Goal: Task Accomplishment & Management: Manage account settings

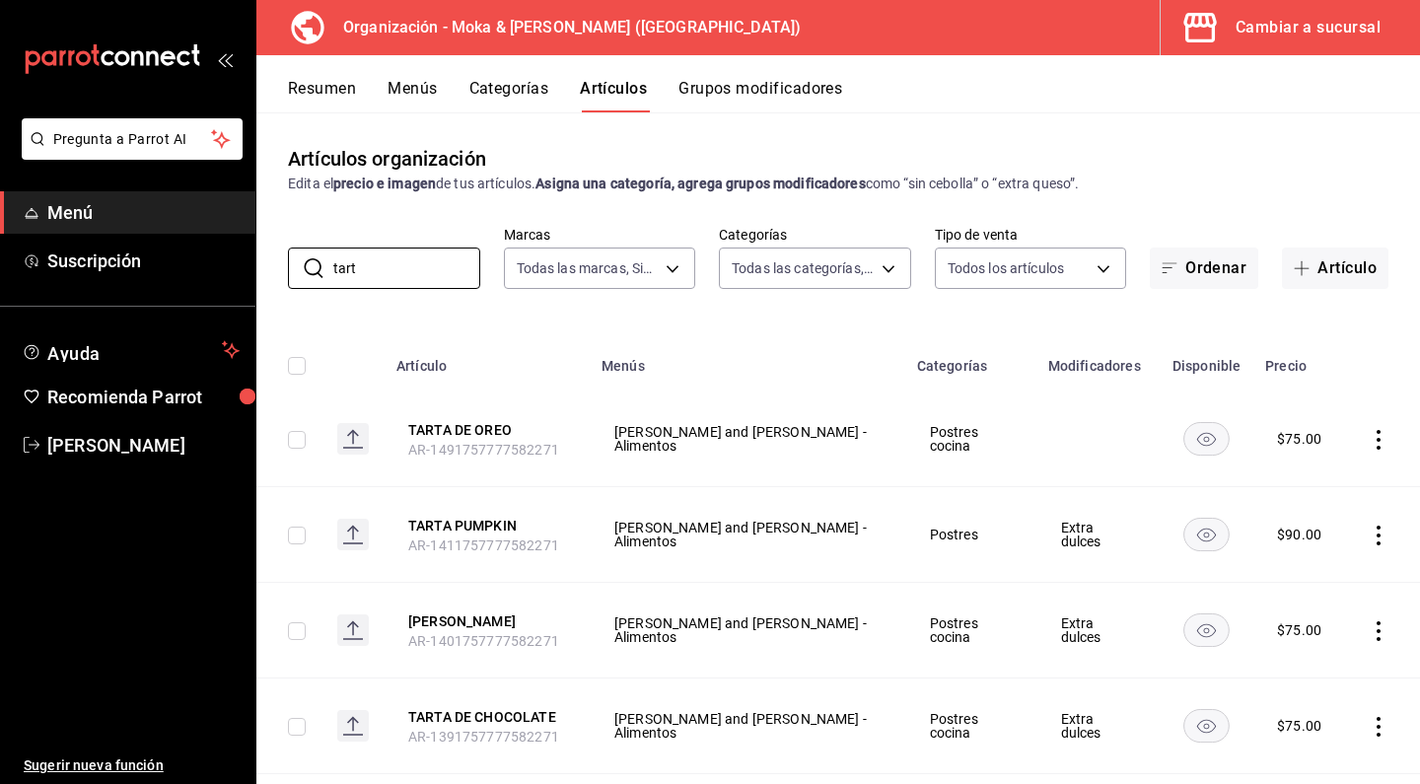
scroll to position [39, 0]
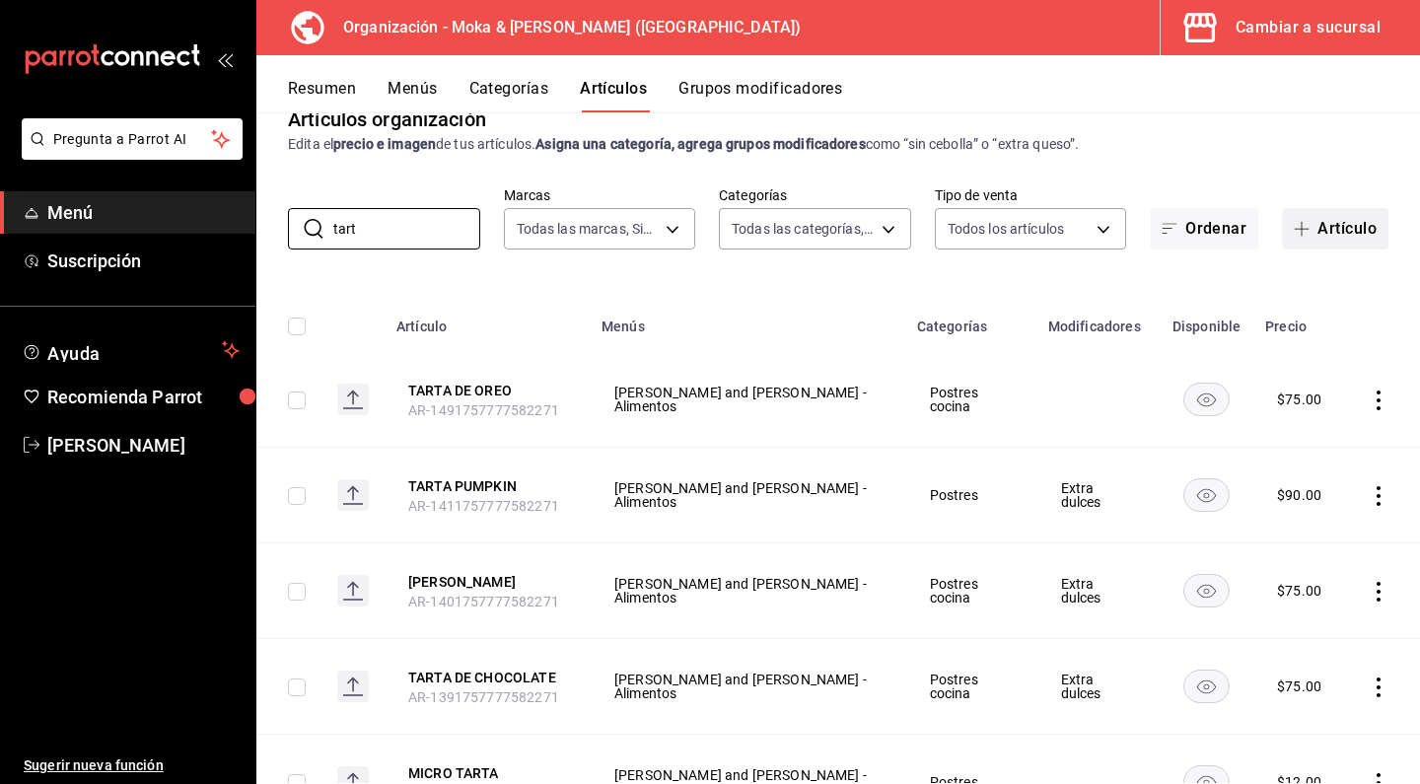
type input "tart"
click at [1332, 230] on button "Artículo" at bounding box center [1335, 228] width 107 height 41
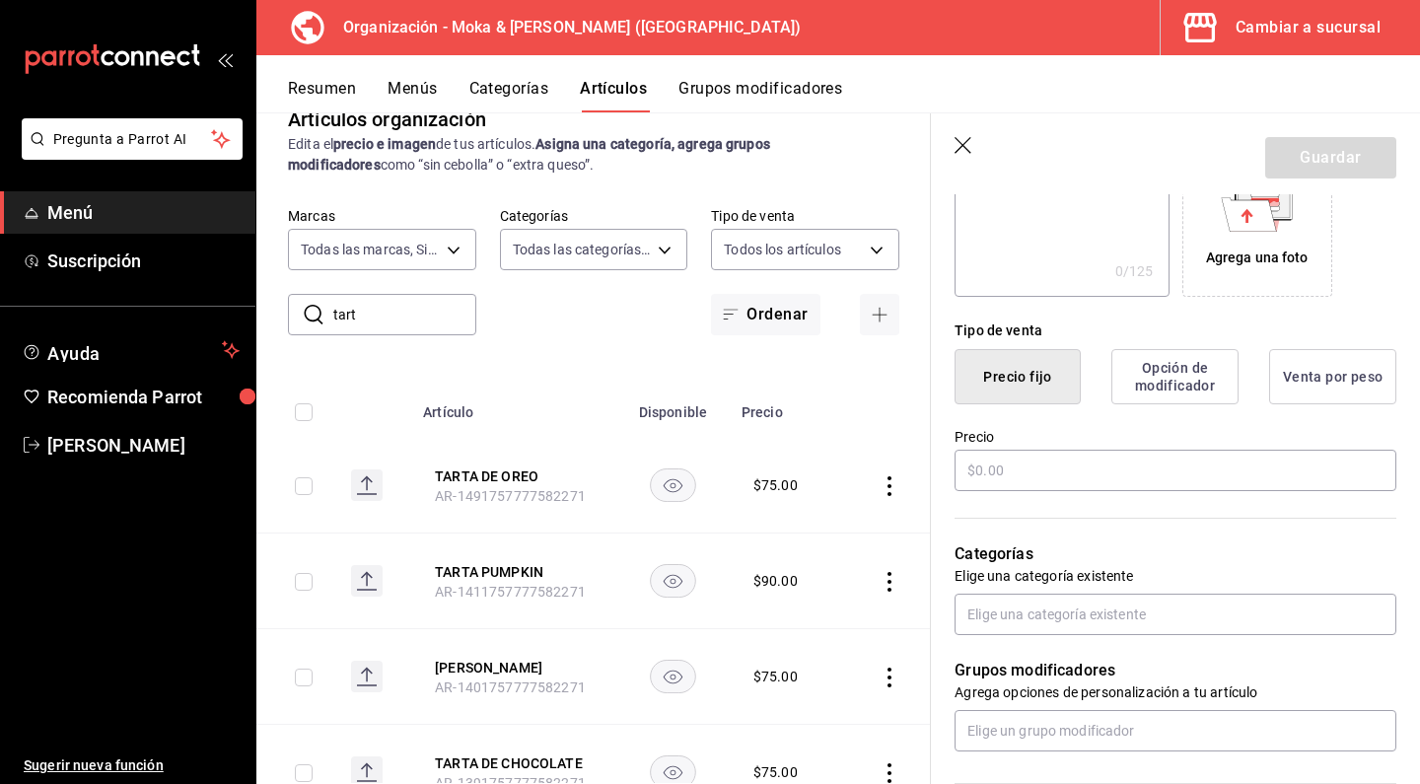
scroll to position [381, 0]
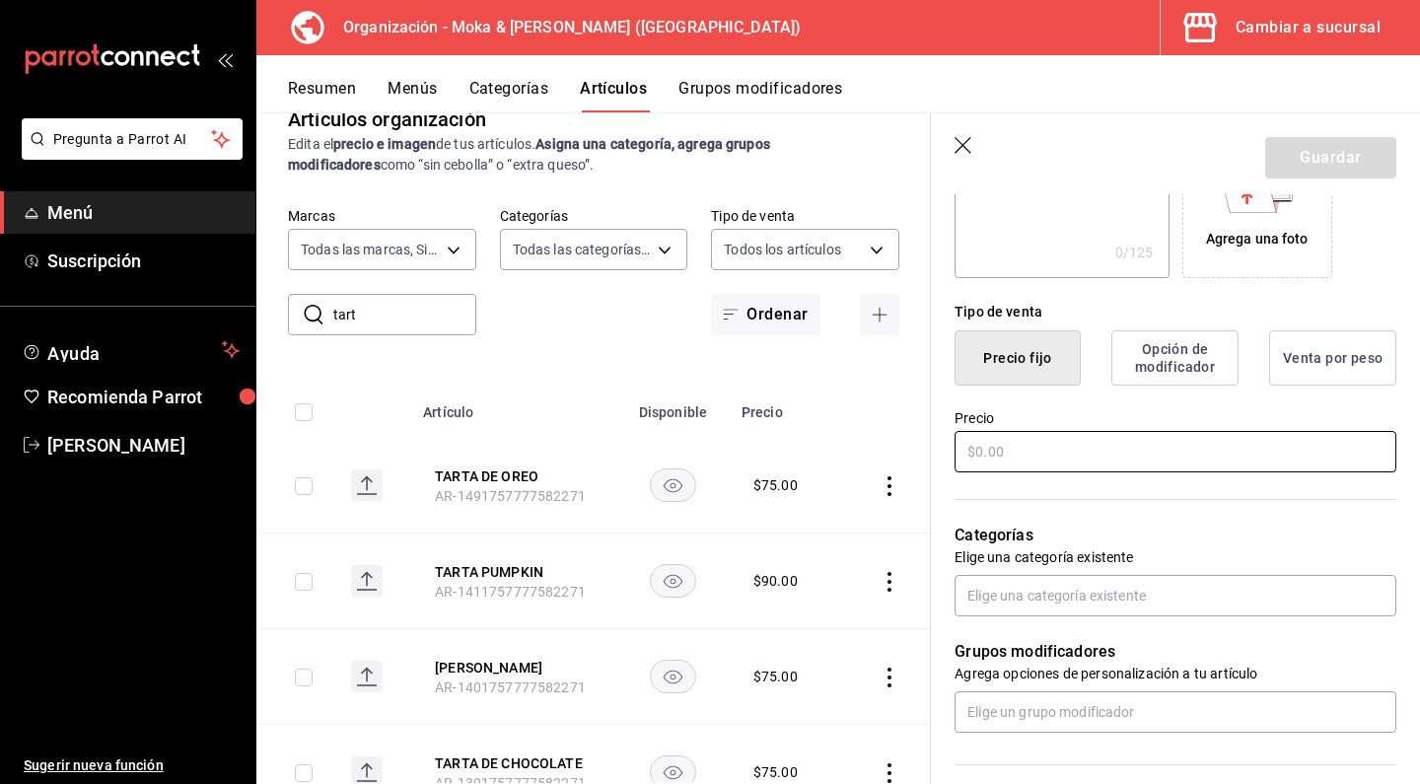
type input "[PERSON_NAME] plastico"
click at [1038, 440] on input "text" at bounding box center [1176, 451] width 442 height 41
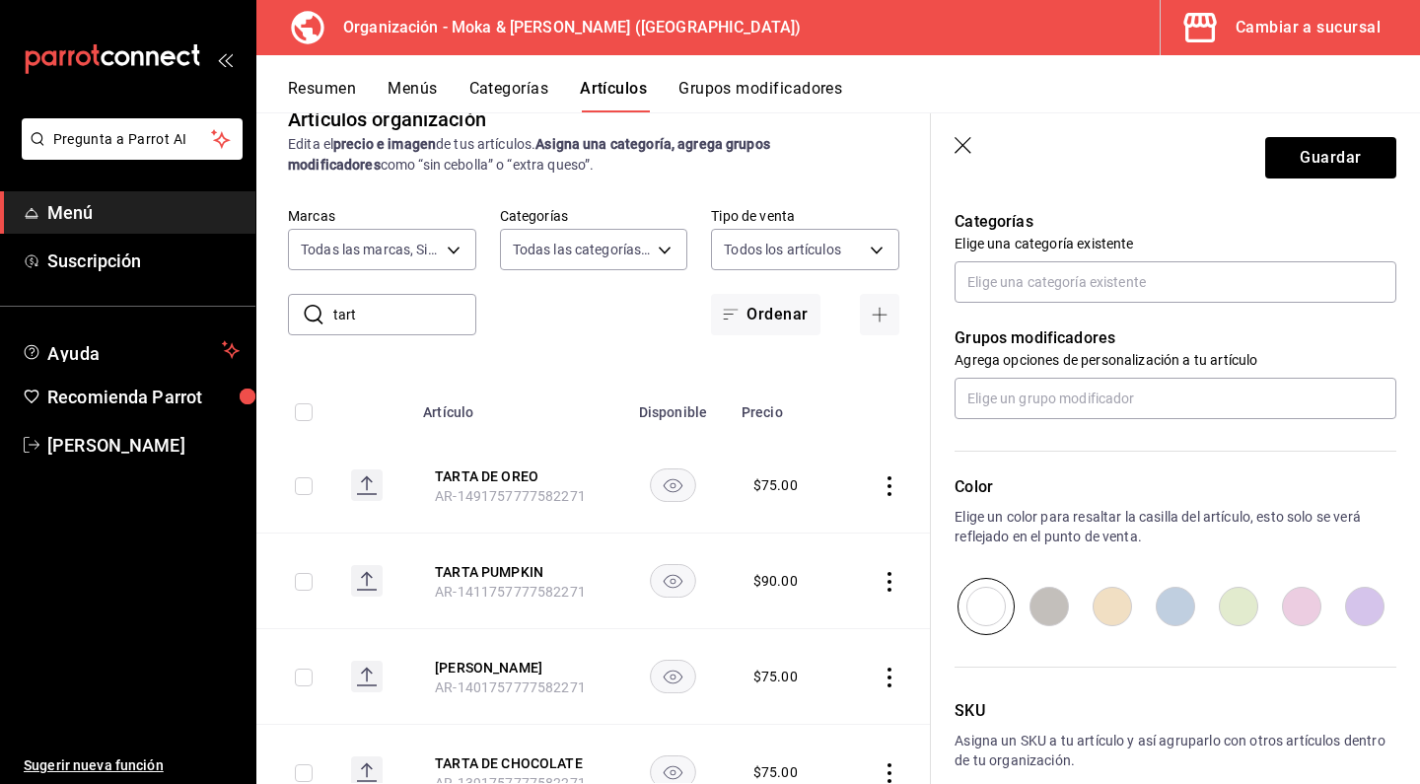
scroll to position [710, 0]
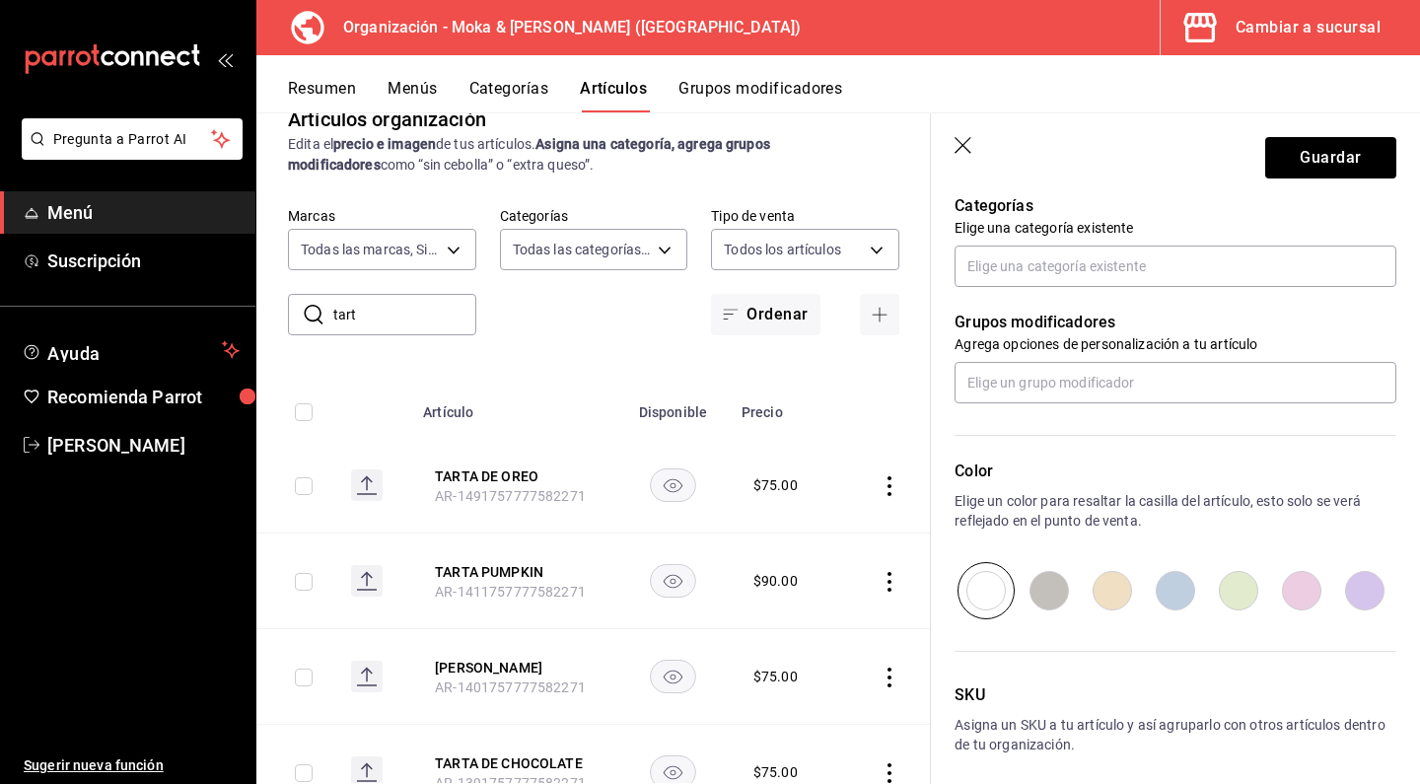
type input "$80.00"
click at [1111, 592] on input "radio" at bounding box center [1112, 590] width 63 height 57
radio input "true"
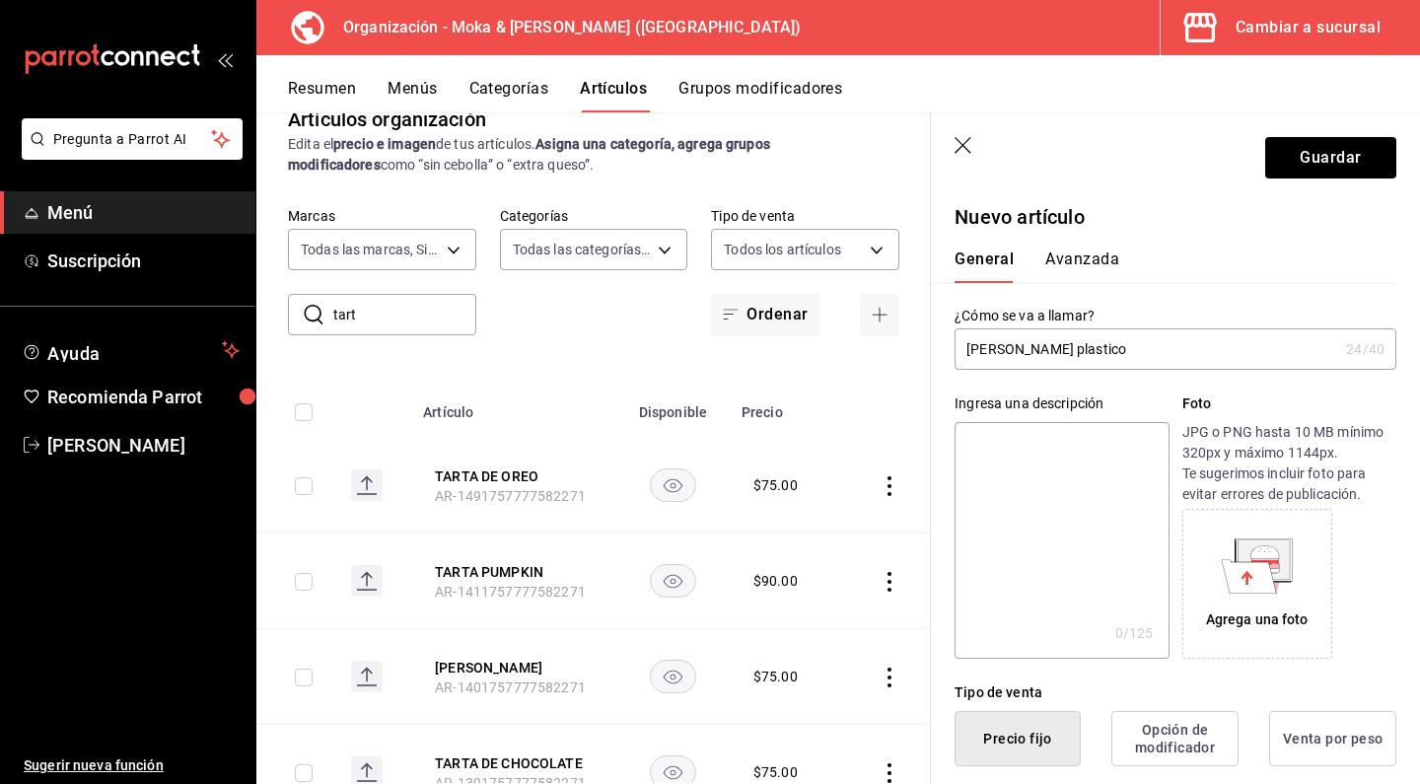
scroll to position [0, 0]
click at [1280, 170] on button "Guardar" at bounding box center [1330, 157] width 131 height 41
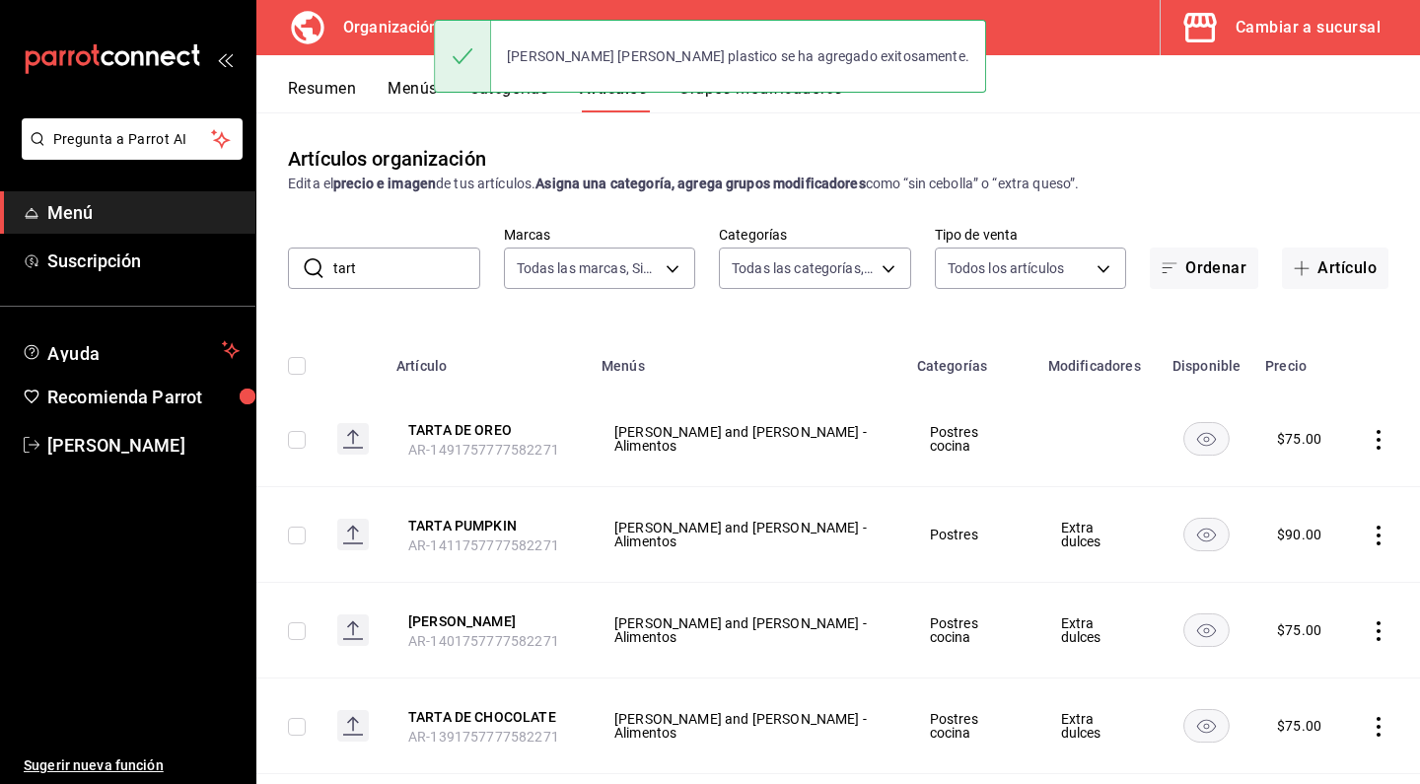
click at [431, 82] on button "Menús" at bounding box center [412, 96] width 49 height 34
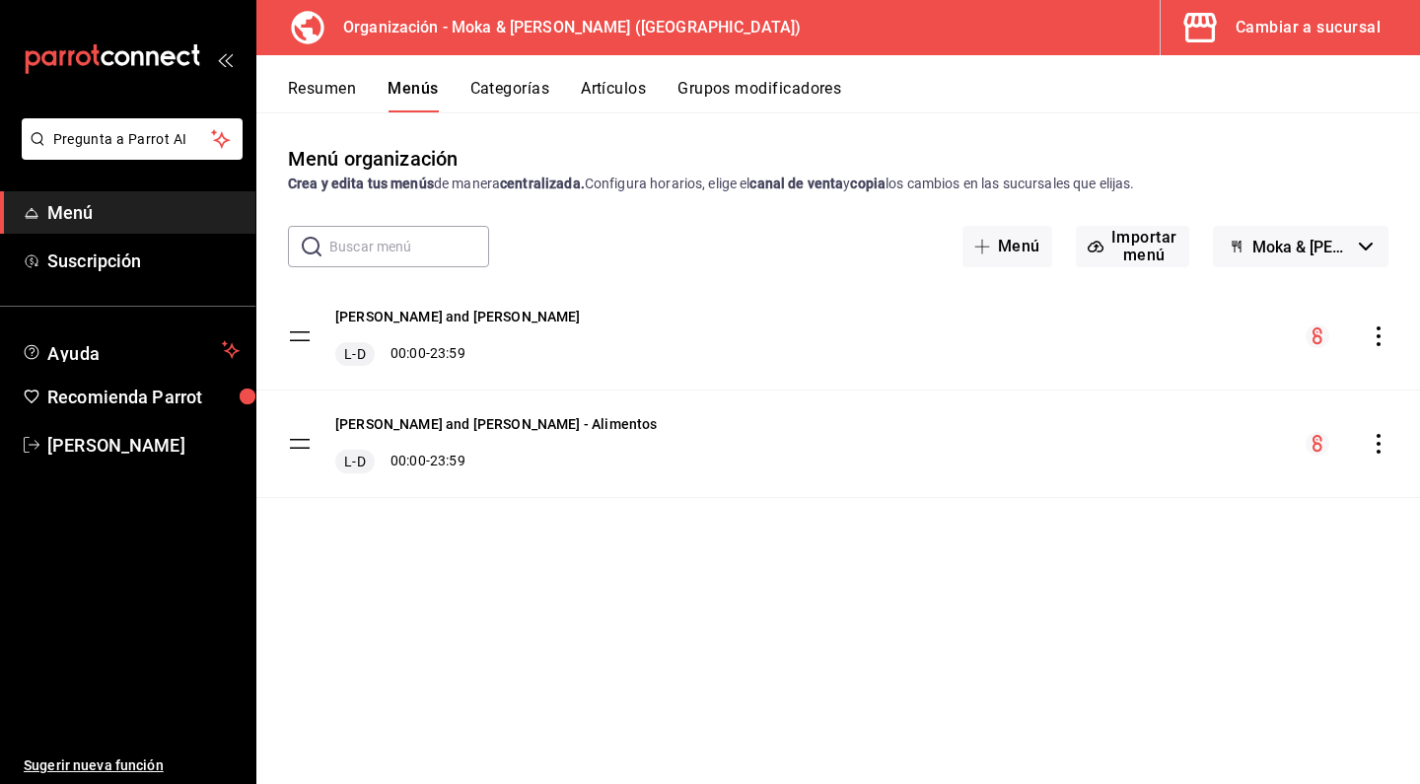
click at [1380, 333] on icon "actions" at bounding box center [1379, 336] width 20 height 20
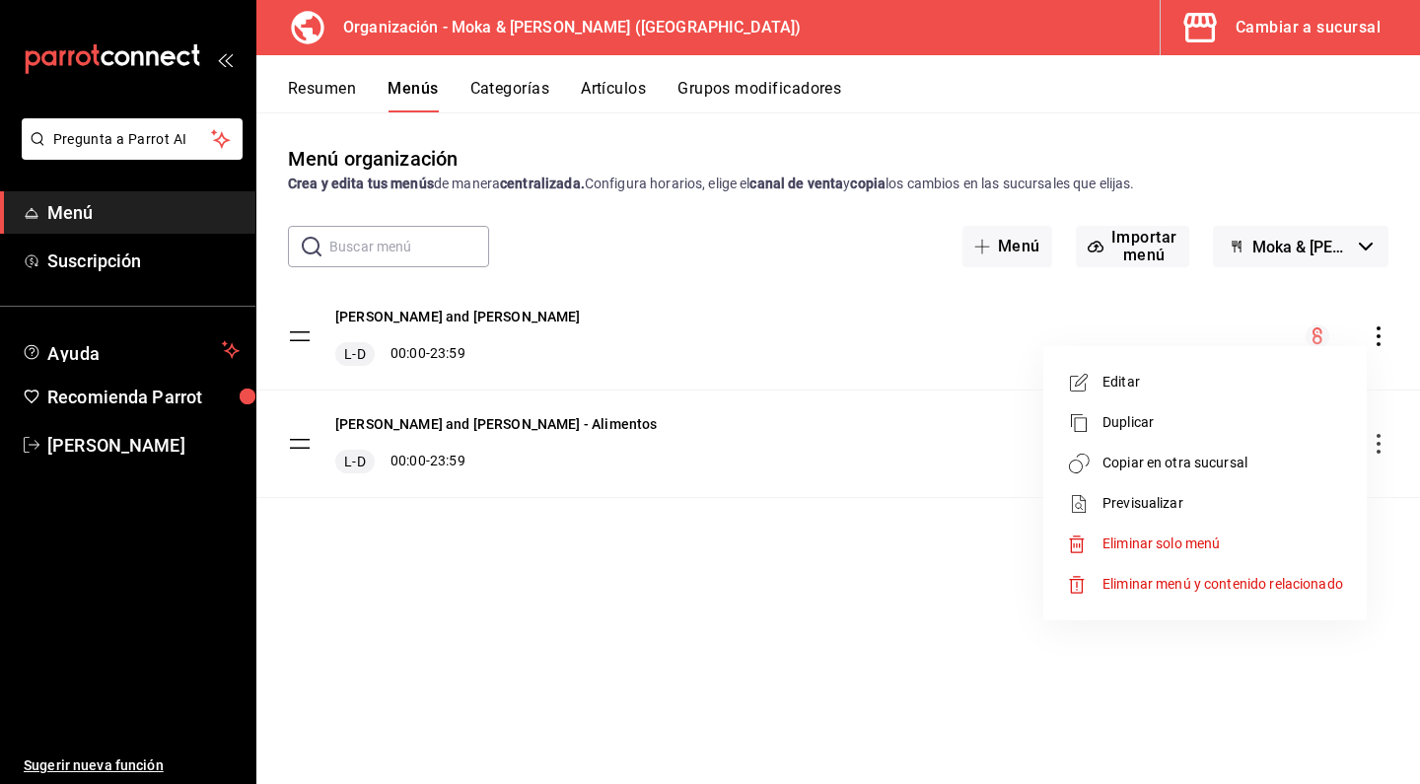
click at [1171, 466] on span "Copiar en otra sucursal" at bounding box center [1223, 463] width 241 height 21
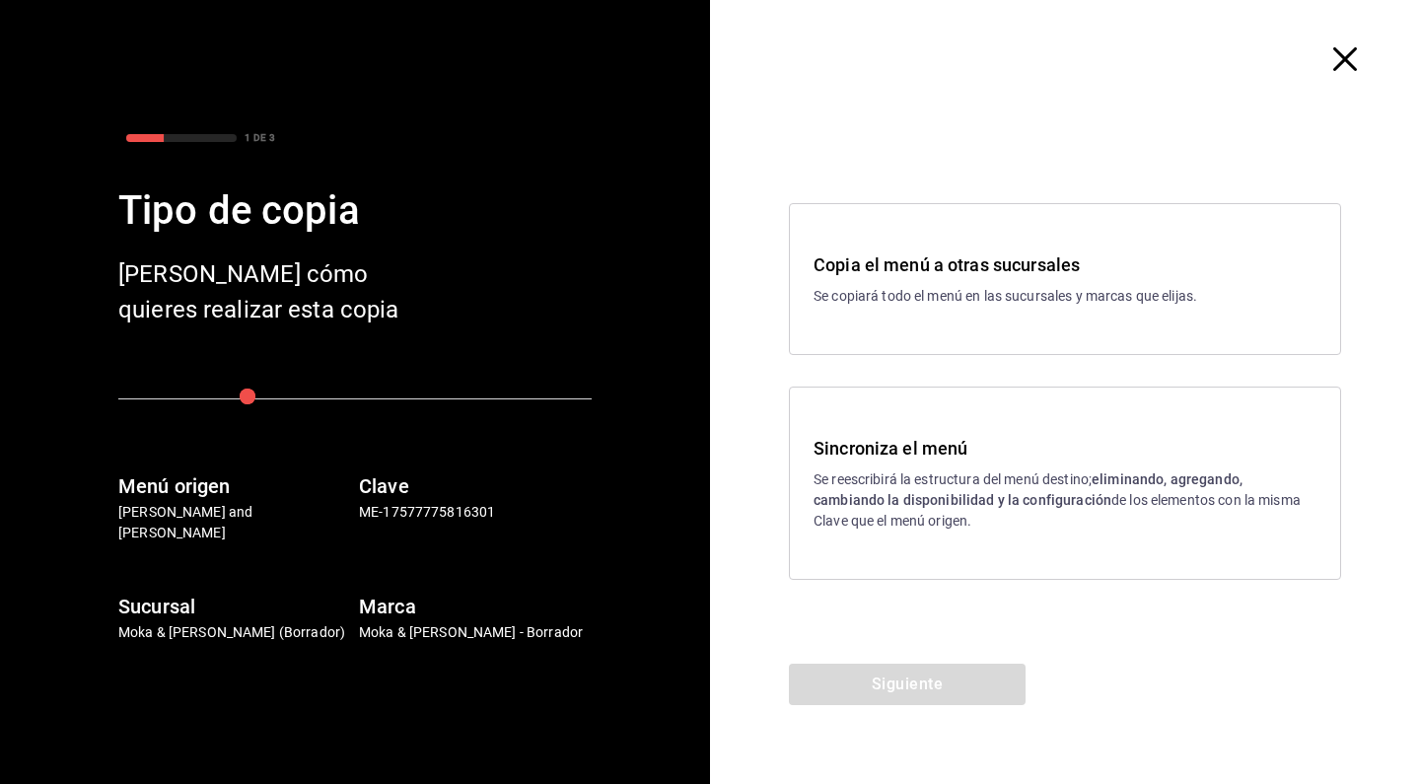
click at [1063, 483] on p "Se reescribirá la estructura del menú destino; eliminando, agregando, cambiando…" at bounding box center [1065, 501] width 503 height 62
click at [947, 670] on button "Siguiente" at bounding box center [907, 684] width 237 height 41
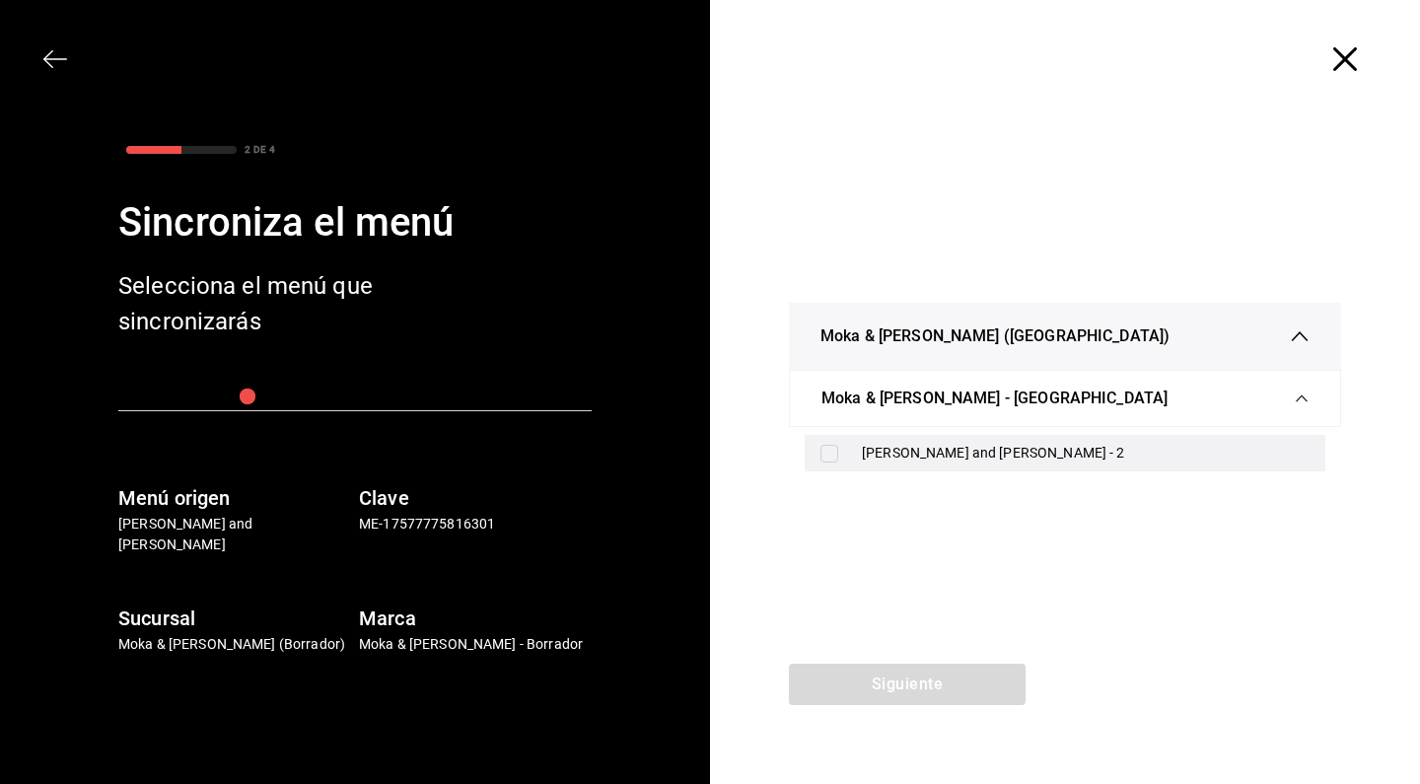
click at [830, 453] on input "checkbox" at bounding box center [830, 454] width 18 height 18
checkbox input "true"
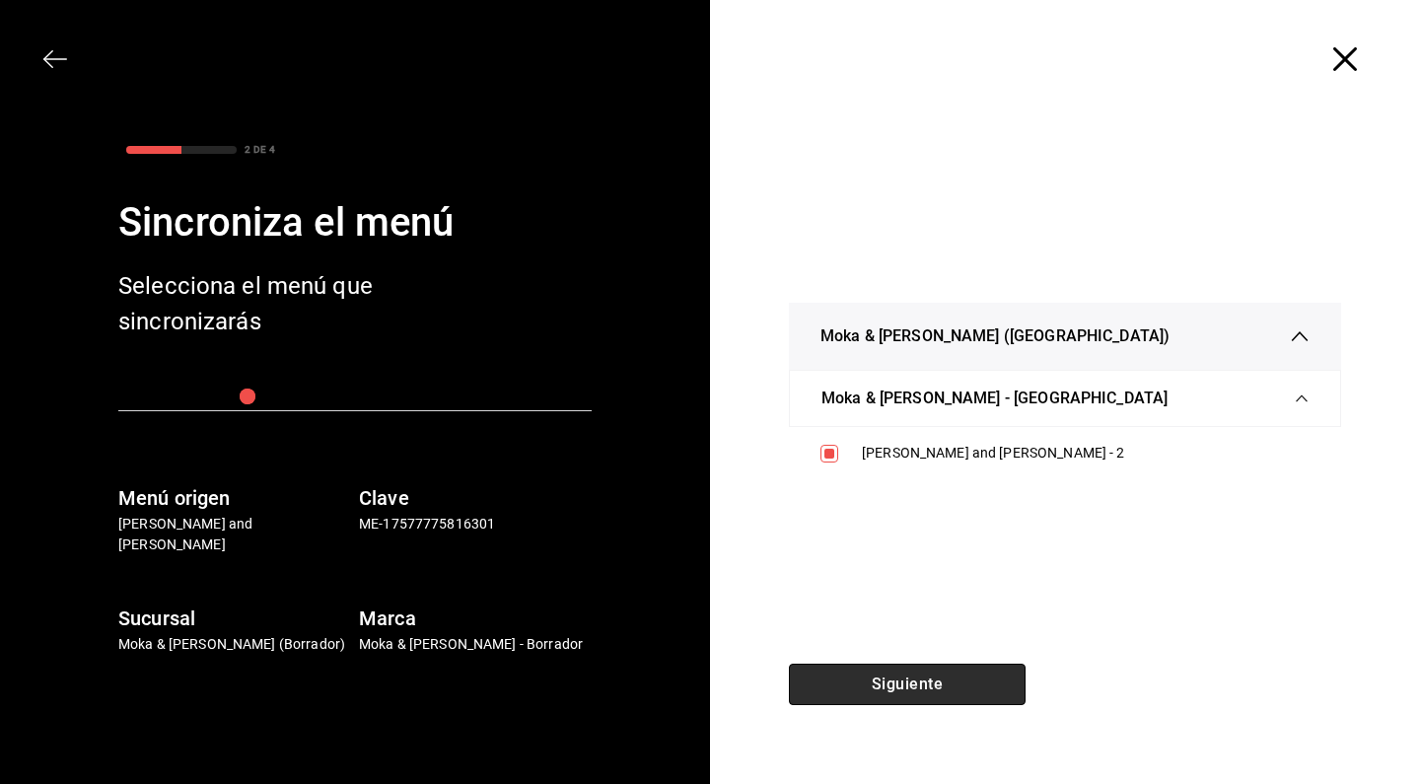
click at [892, 695] on button "Siguiente" at bounding box center [907, 684] width 237 height 41
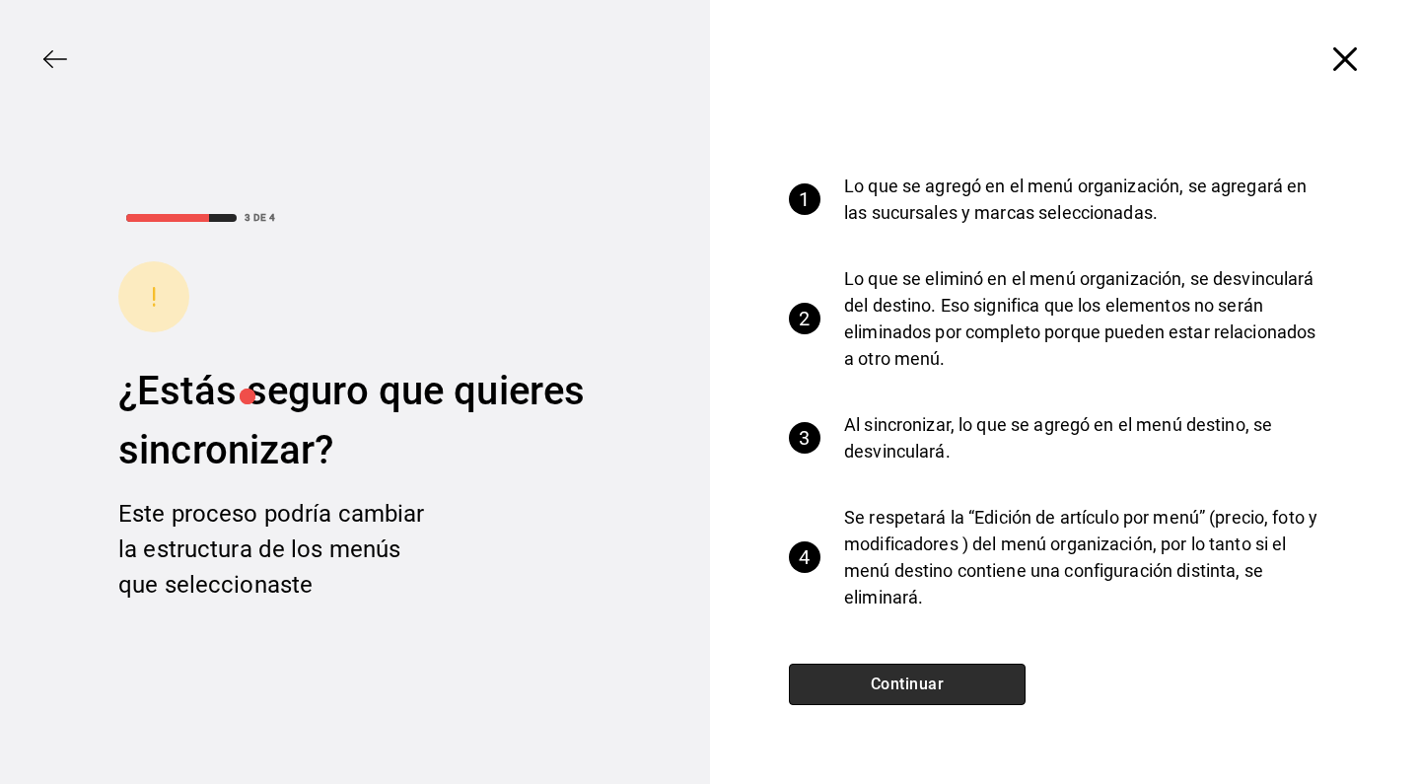
click at [916, 678] on button "Continuar" at bounding box center [907, 684] width 237 height 41
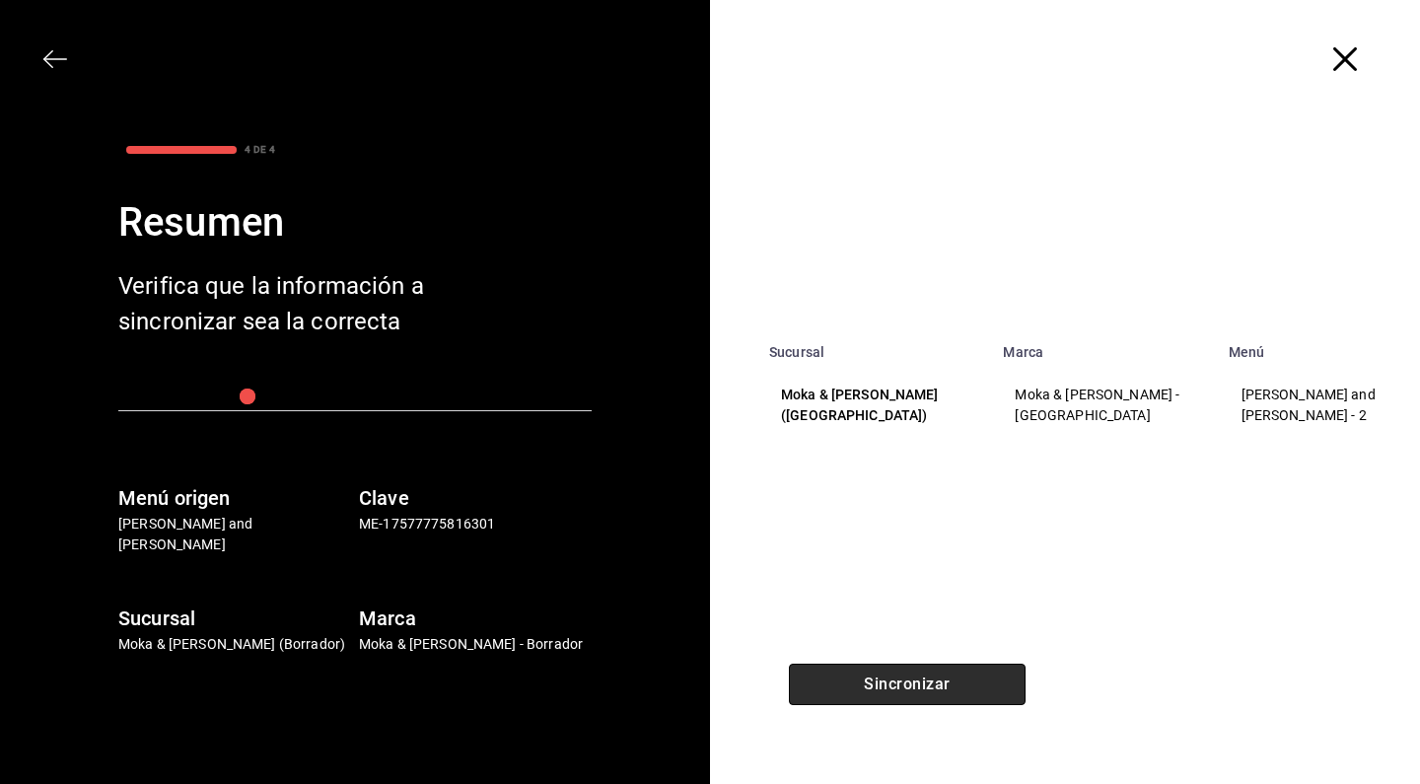
click at [973, 670] on button "Sincronizar" at bounding box center [907, 684] width 237 height 41
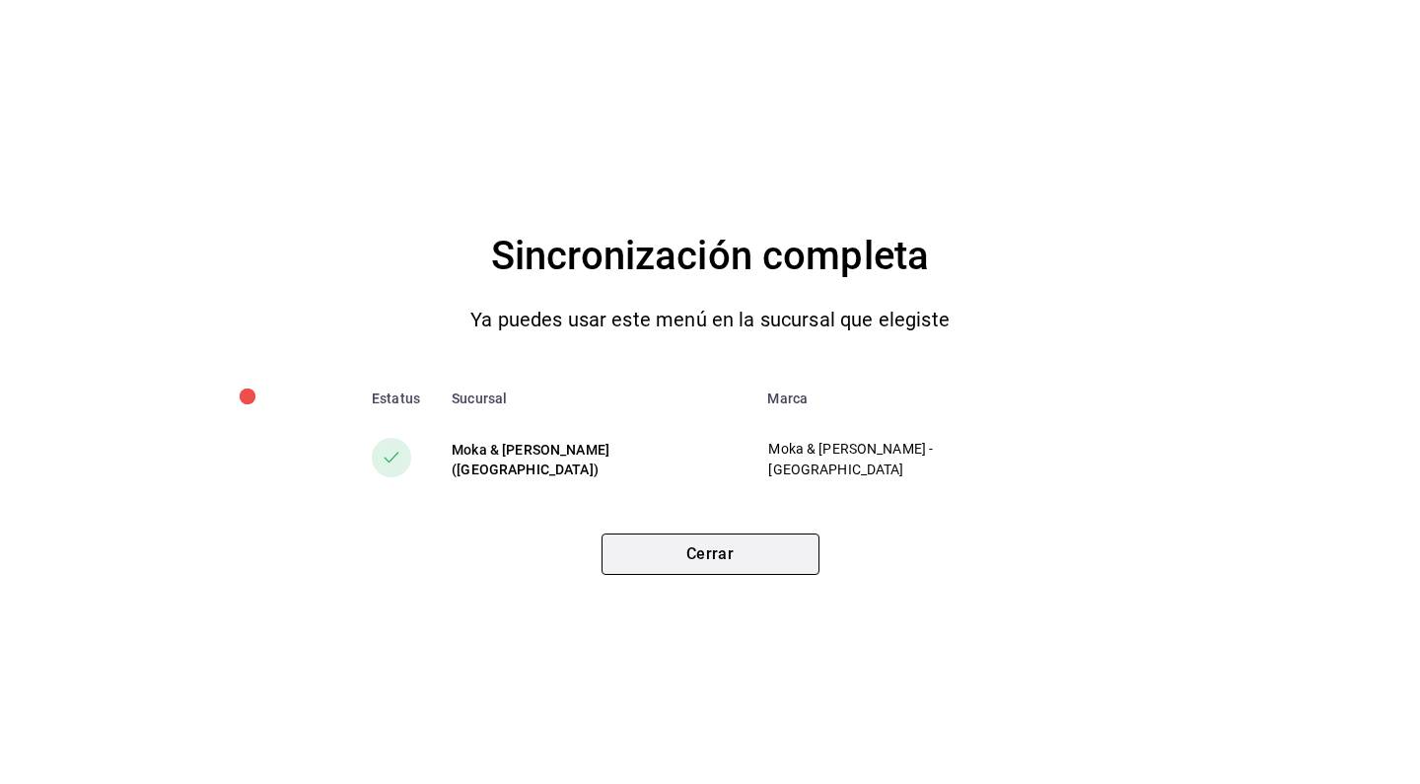
click at [760, 561] on button "Cerrar" at bounding box center [711, 554] width 218 height 41
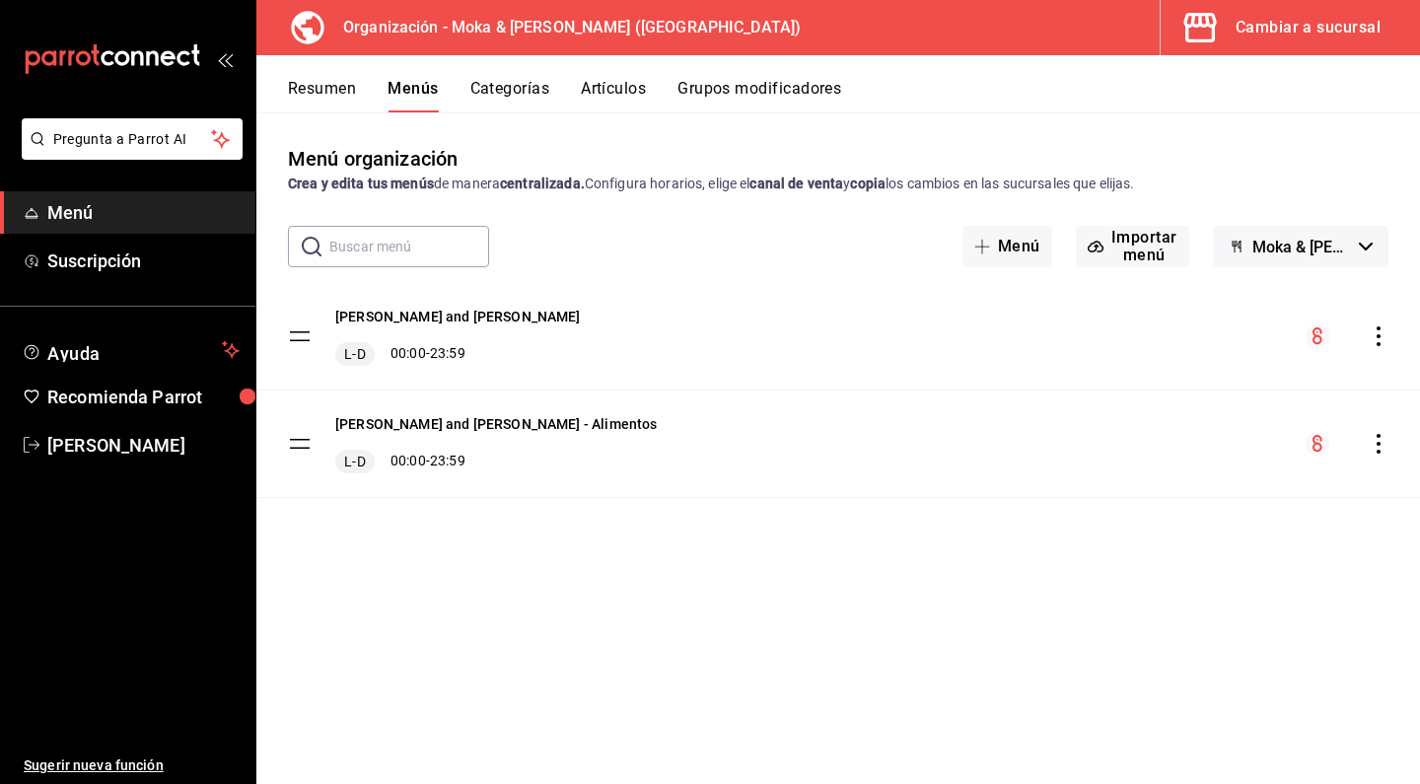
click at [1383, 337] on icon "actions" at bounding box center [1379, 336] width 20 height 20
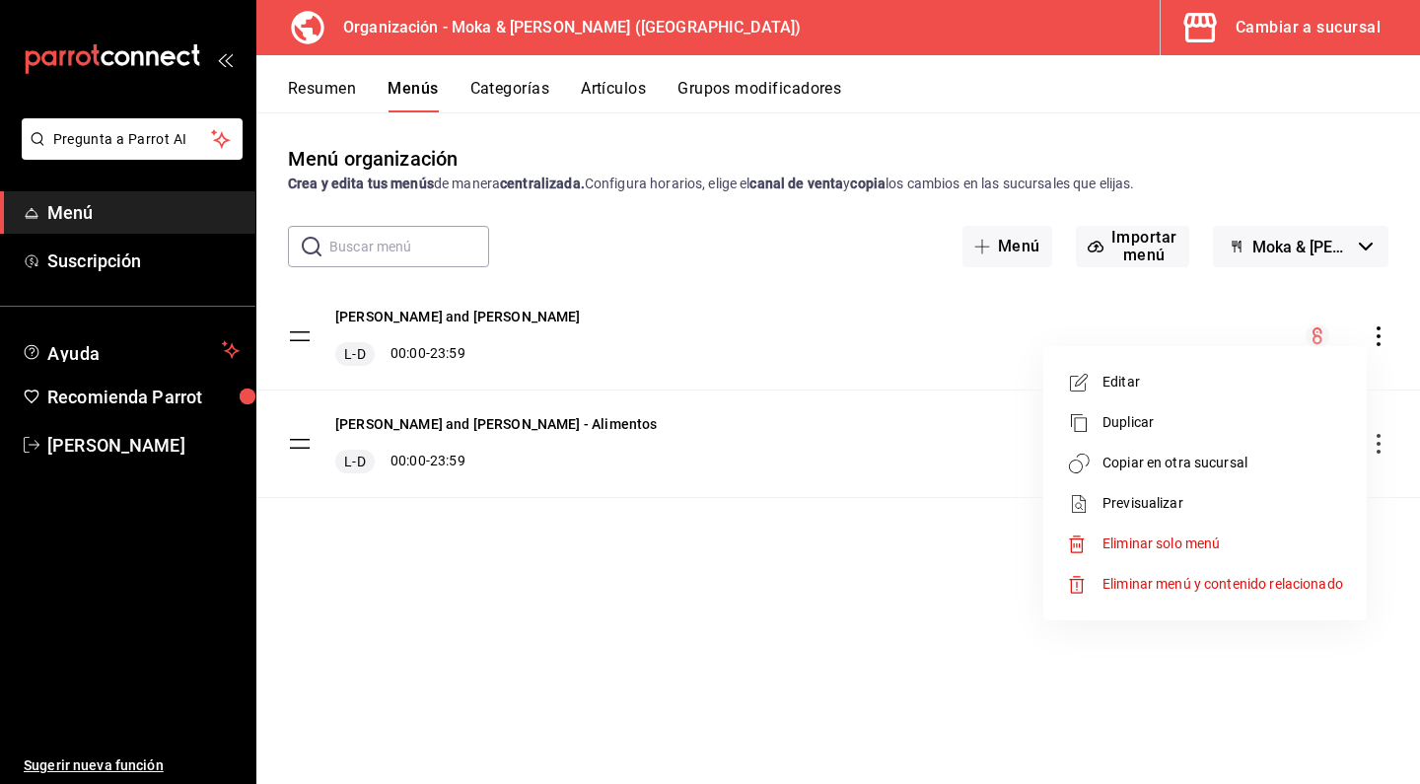
click at [1151, 477] on li "Copiar en otra sucursal" at bounding box center [1205, 463] width 308 height 40
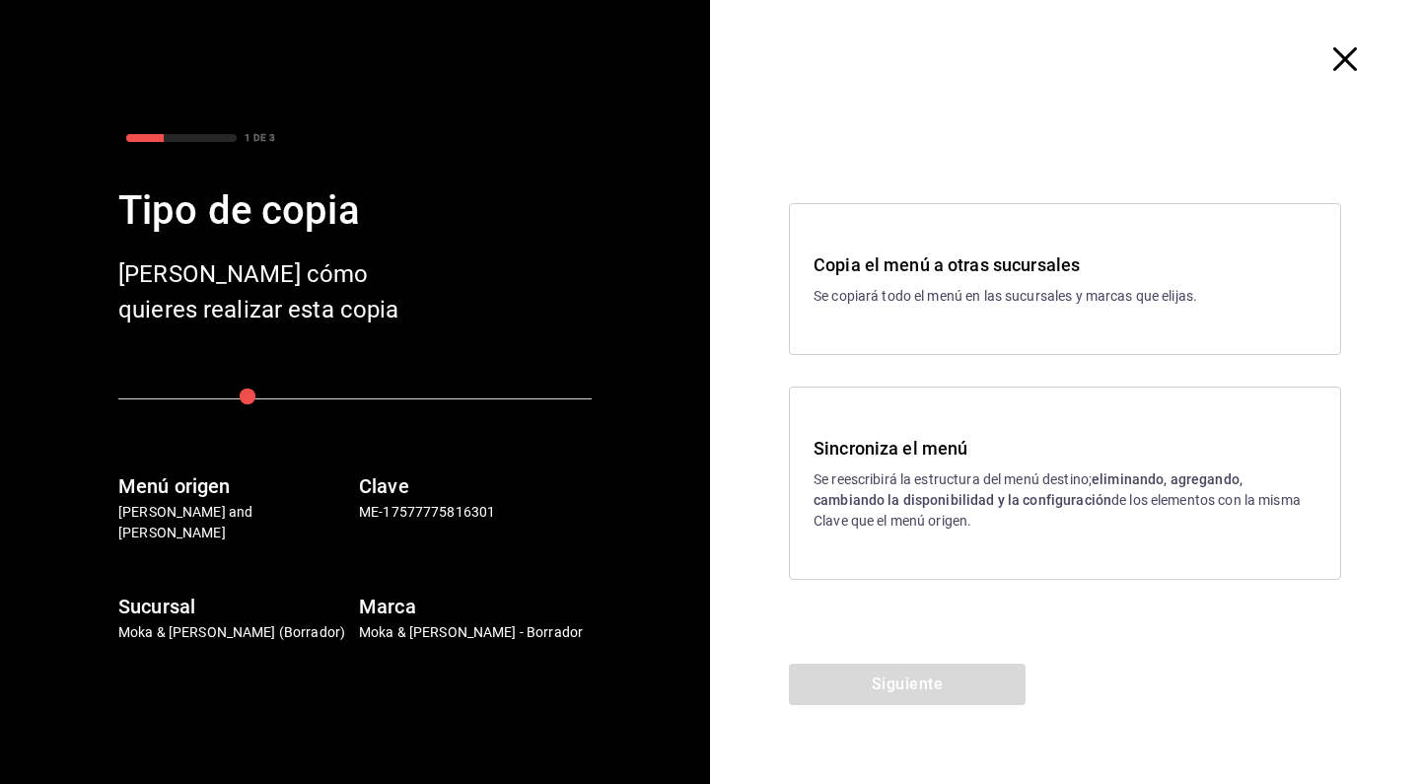
click at [883, 528] on p "Se reescribirá la estructura del menú destino; eliminando, agregando, cambiando…" at bounding box center [1065, 501] width 503 height 62
click at [872, 673] on button "Siguiente" at bounding box center [907, 684] width 237 height 41
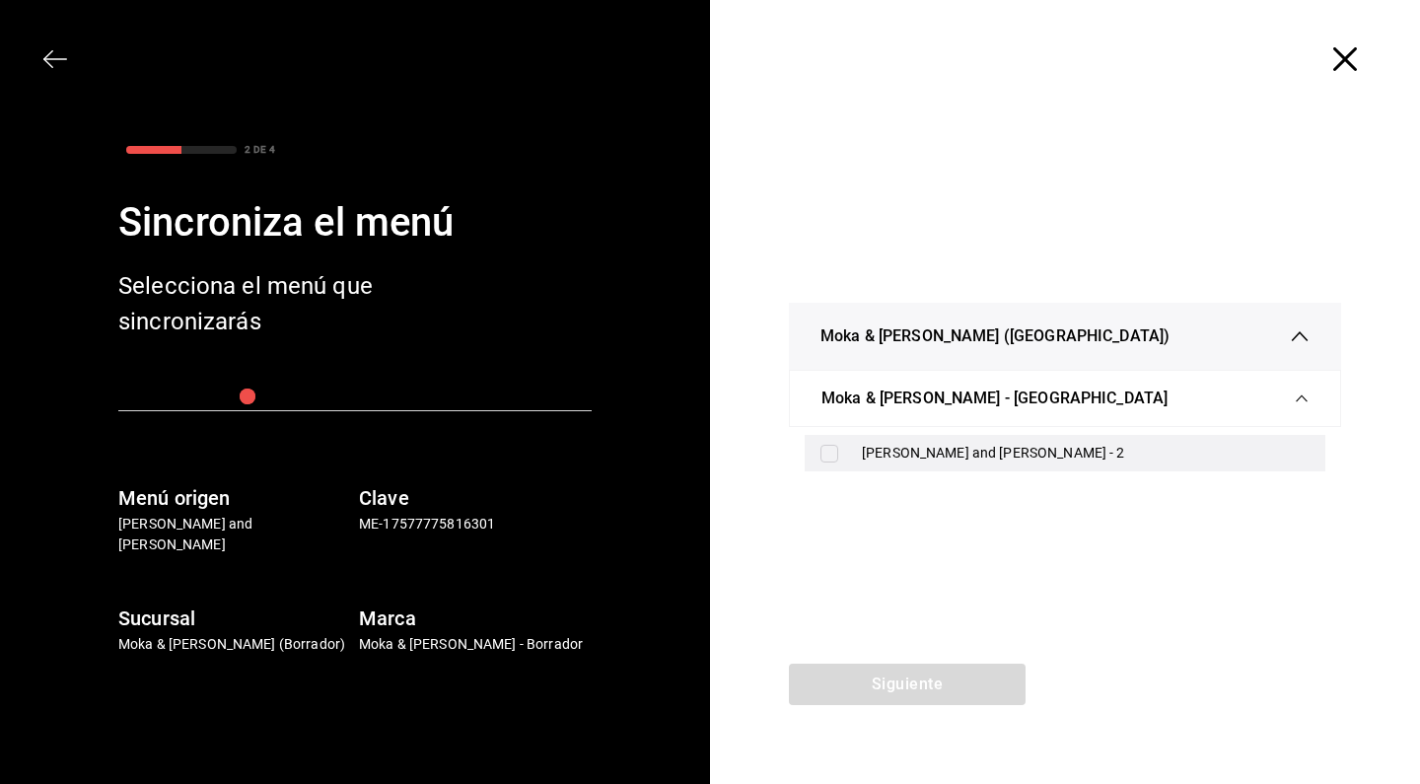
click at [832, 456] on input "checkbox" at bounding box center [830, 454] width 18 height 18
checkbox input "true"
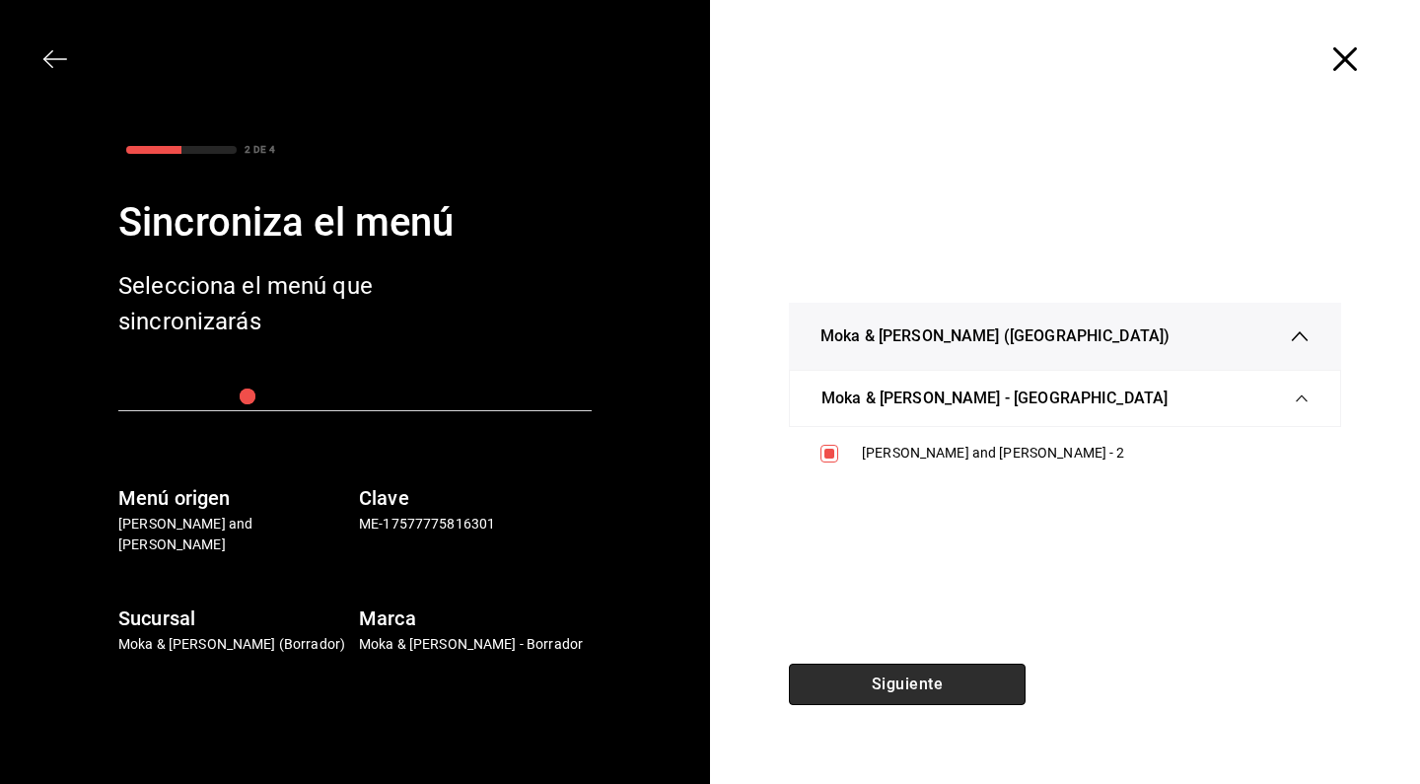
click at [866, 678] on button "Siguiente" at bounding box center [907, 684] width 237 height 41
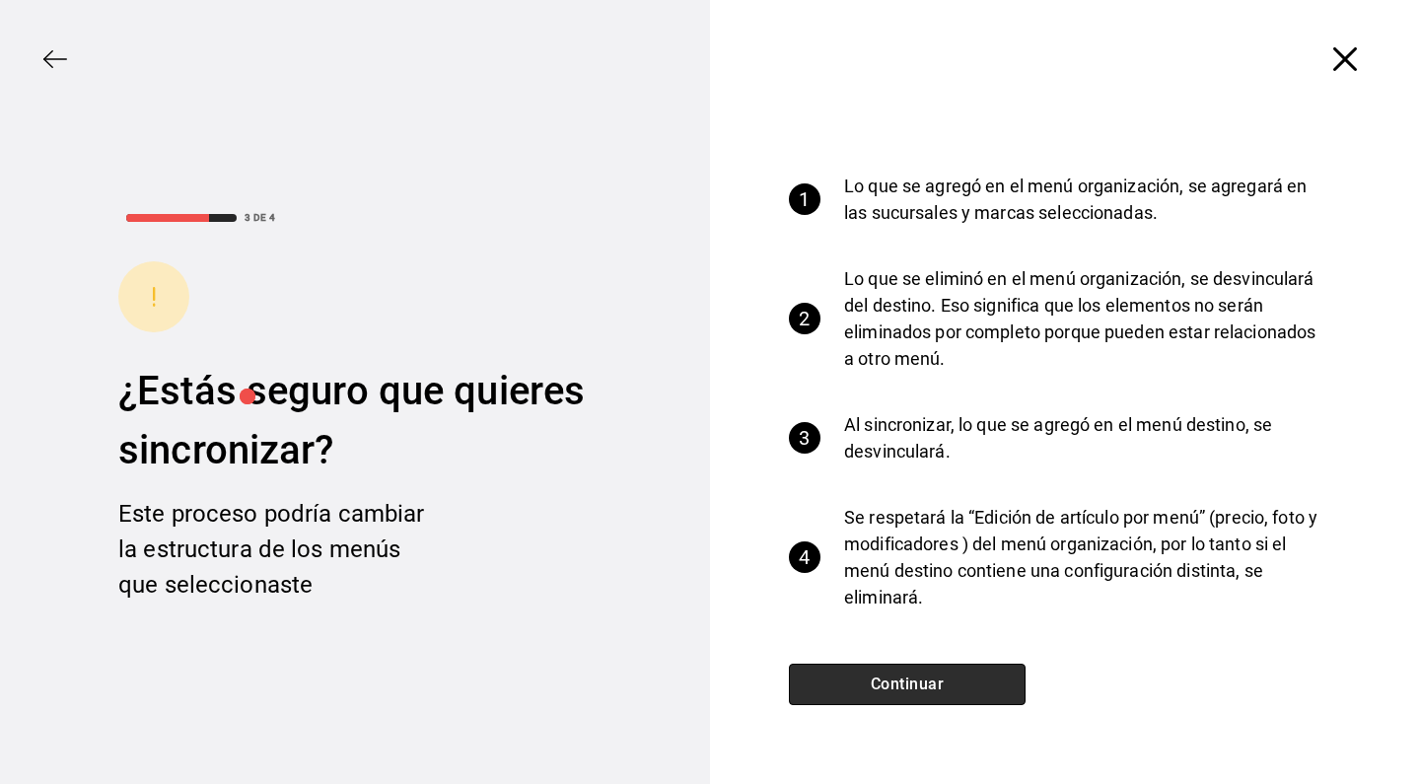
click at [866, 678] on button "Continuar" at bounding box center [907, 684] width 237 height 41
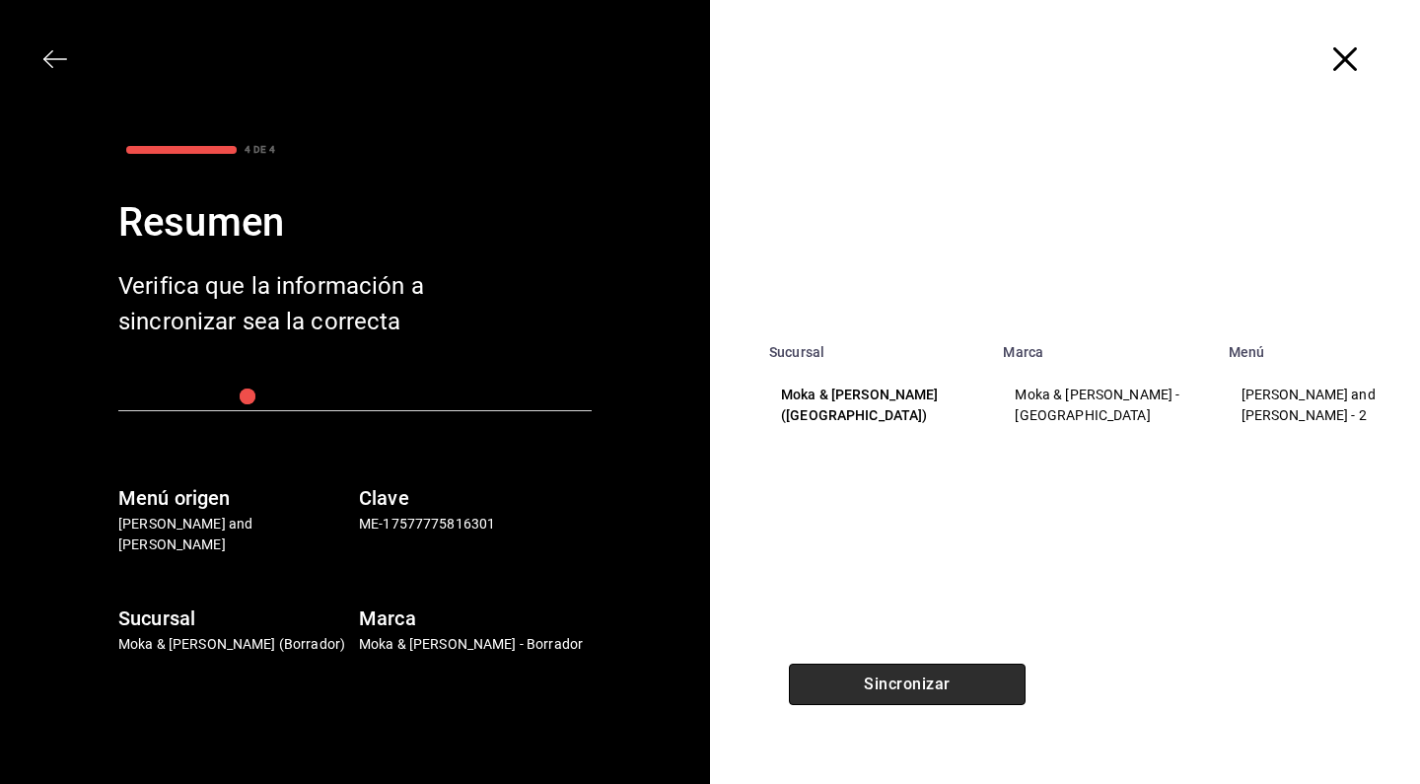
click at [866, 678] on button "Sincronizar" at bounding box center [907, 684] width 237 height 41
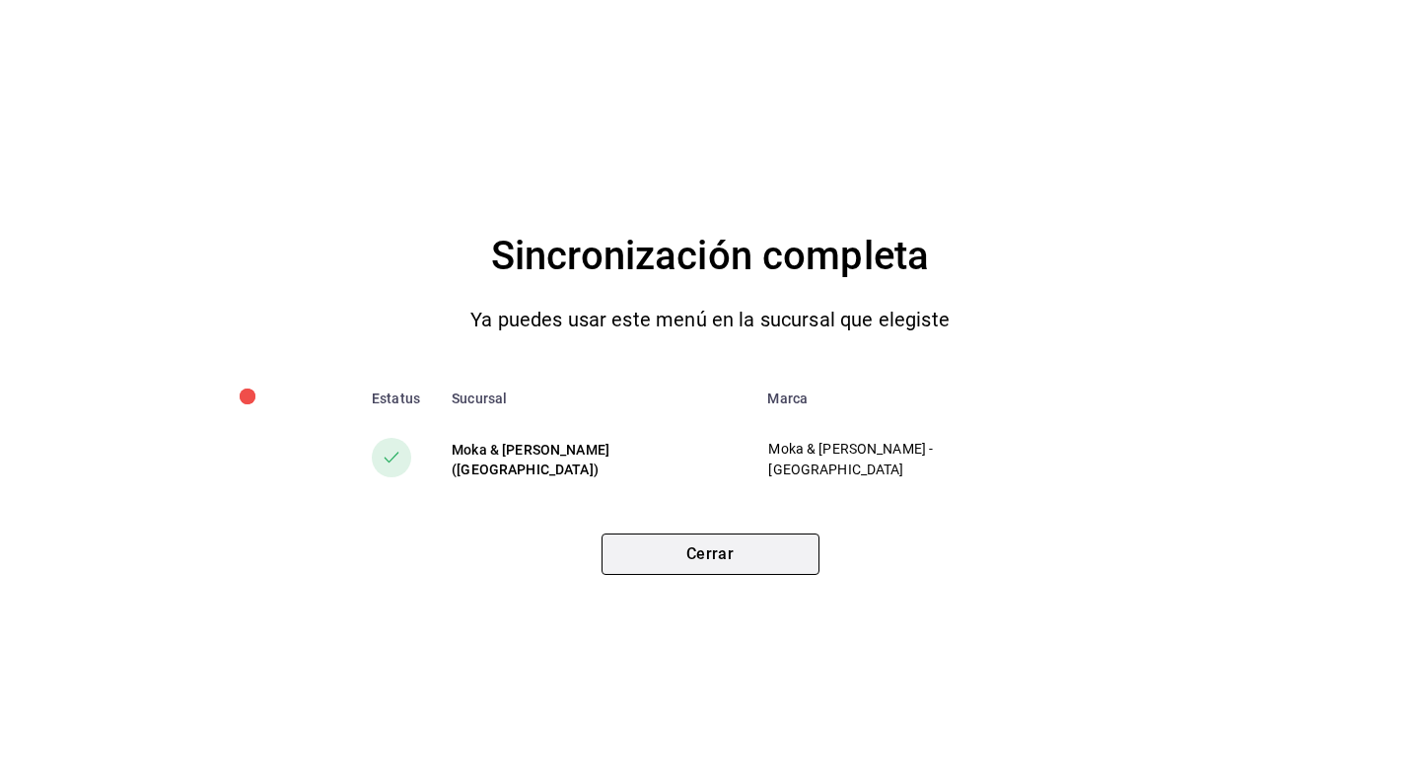
click at [754, 566] on button "Cerrar" at bounding box center [711, 554] width 218 height 41
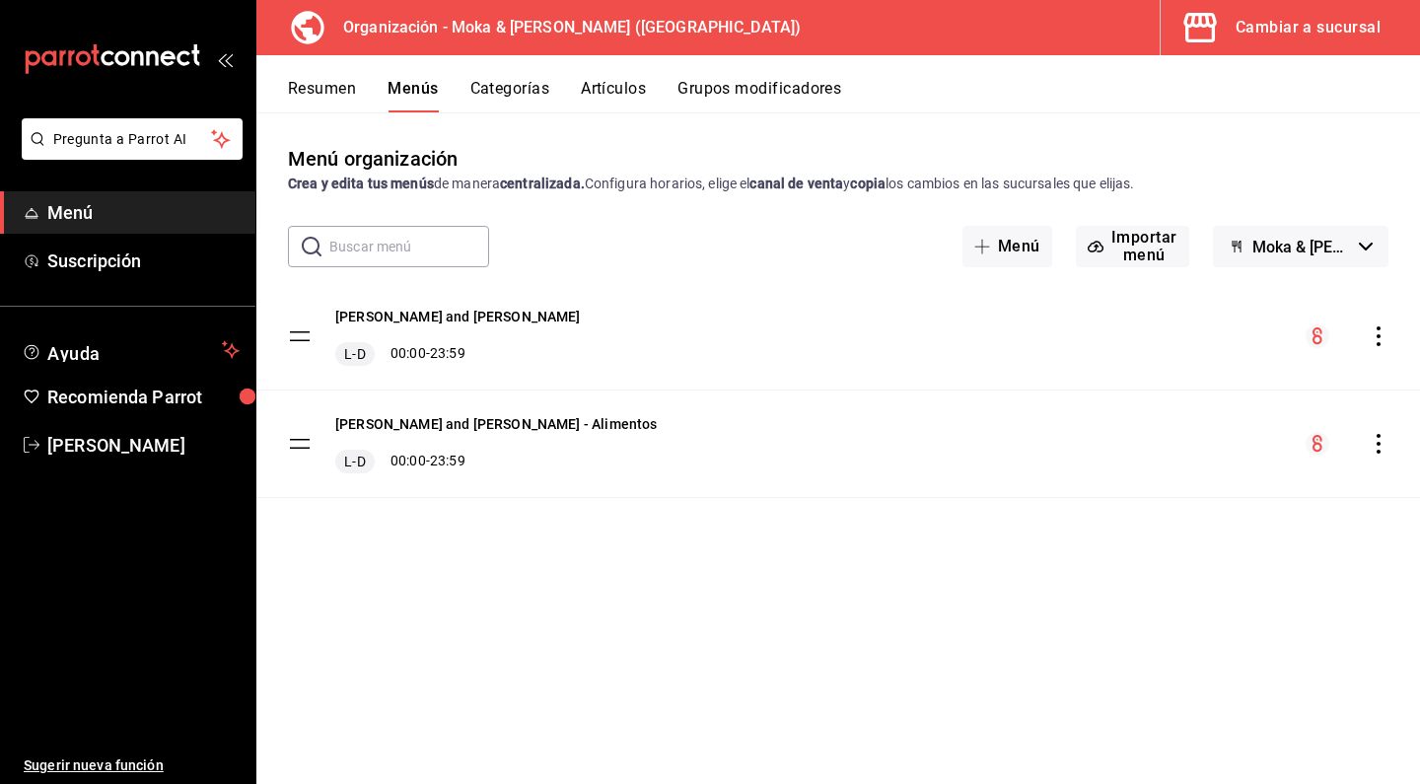
click at [585, 86] on button "Artículos" at bounding box center [613, 96] width 65 height 34
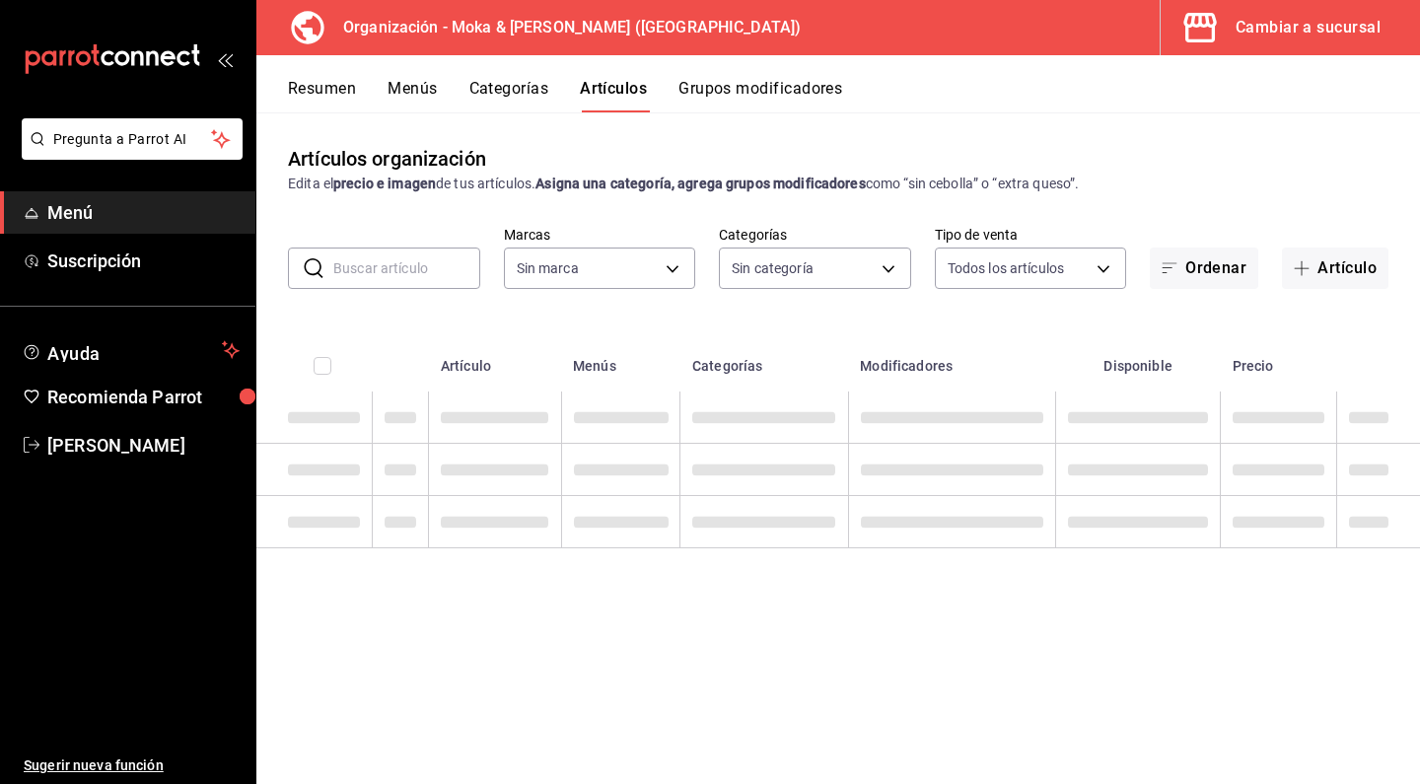
type input "133ffe9b-fe61-4f2a-b4cb-4bb08eaa479a"
type input "35ef7d49-5860-42b9-a74e-f8714ccf72fe,f0715e8d-93ea-4bc3-8789-14c21f83c212,40b05…"
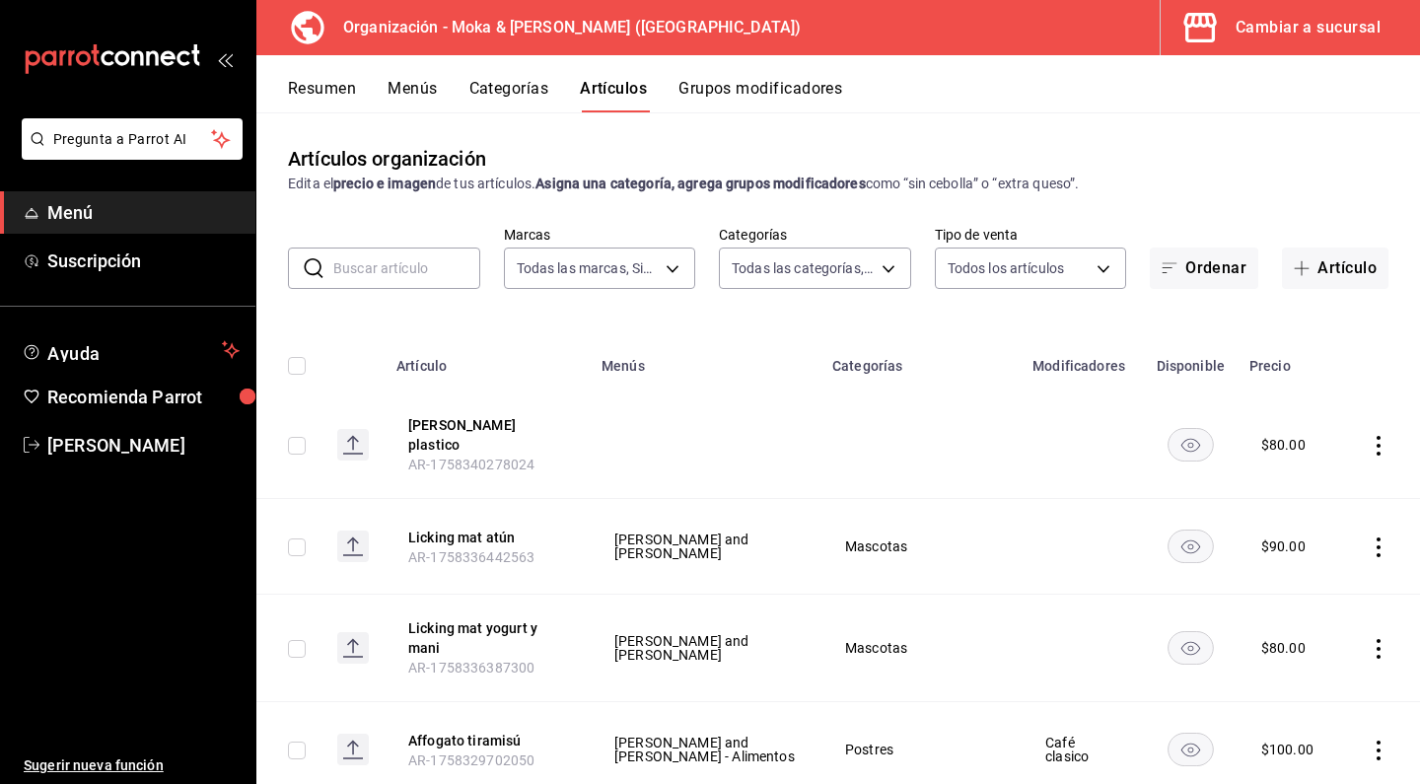
click at [1374, 449] on icon "actions" at bounding box center [1379, 446] width 20 height 20
click at [502, 424] on div at bounding box center [710, 392] width 1420 height 784
click at [463, 424] on button "[PERSON_NAME] plastico" at bounding box center [487, 434] width 158 height 39
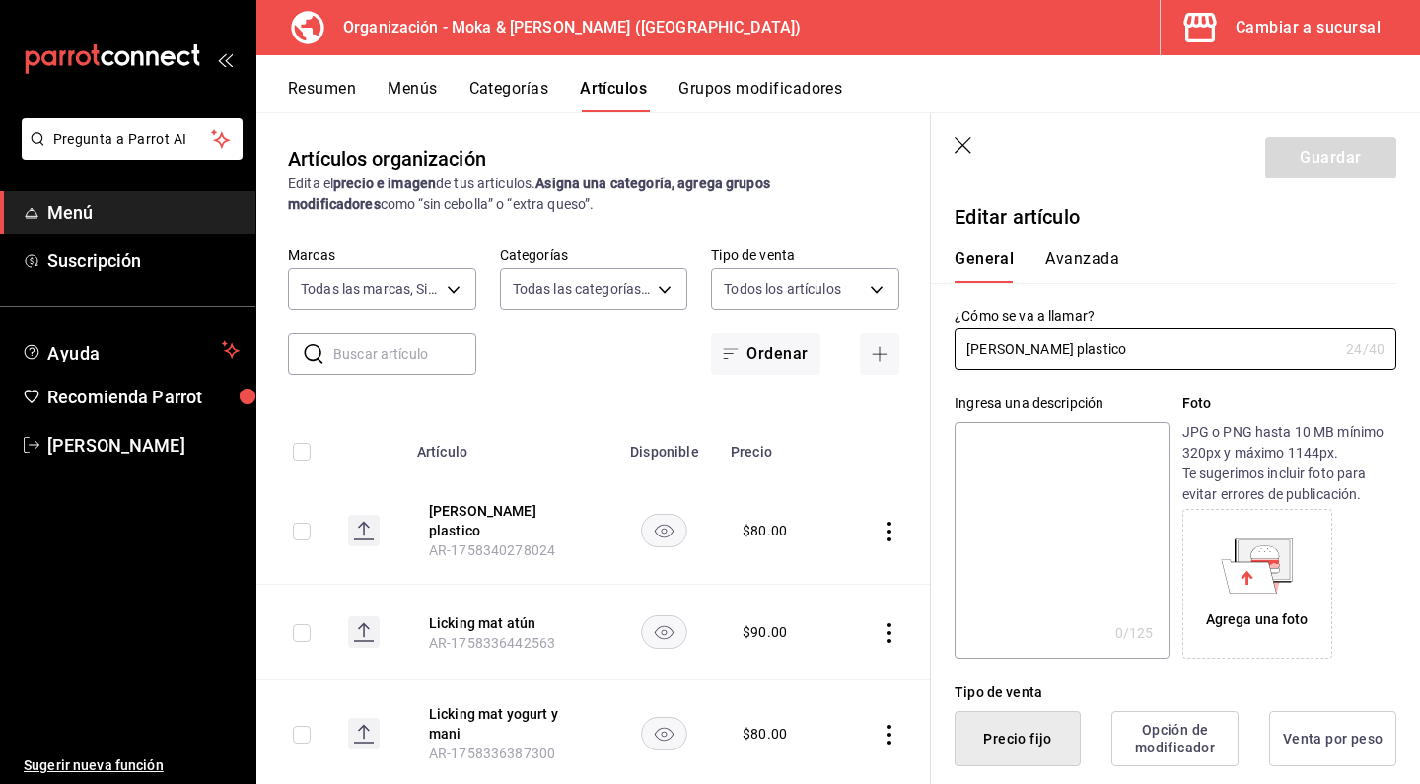
type input "$80.00"
radio input "false"
radio input "true"
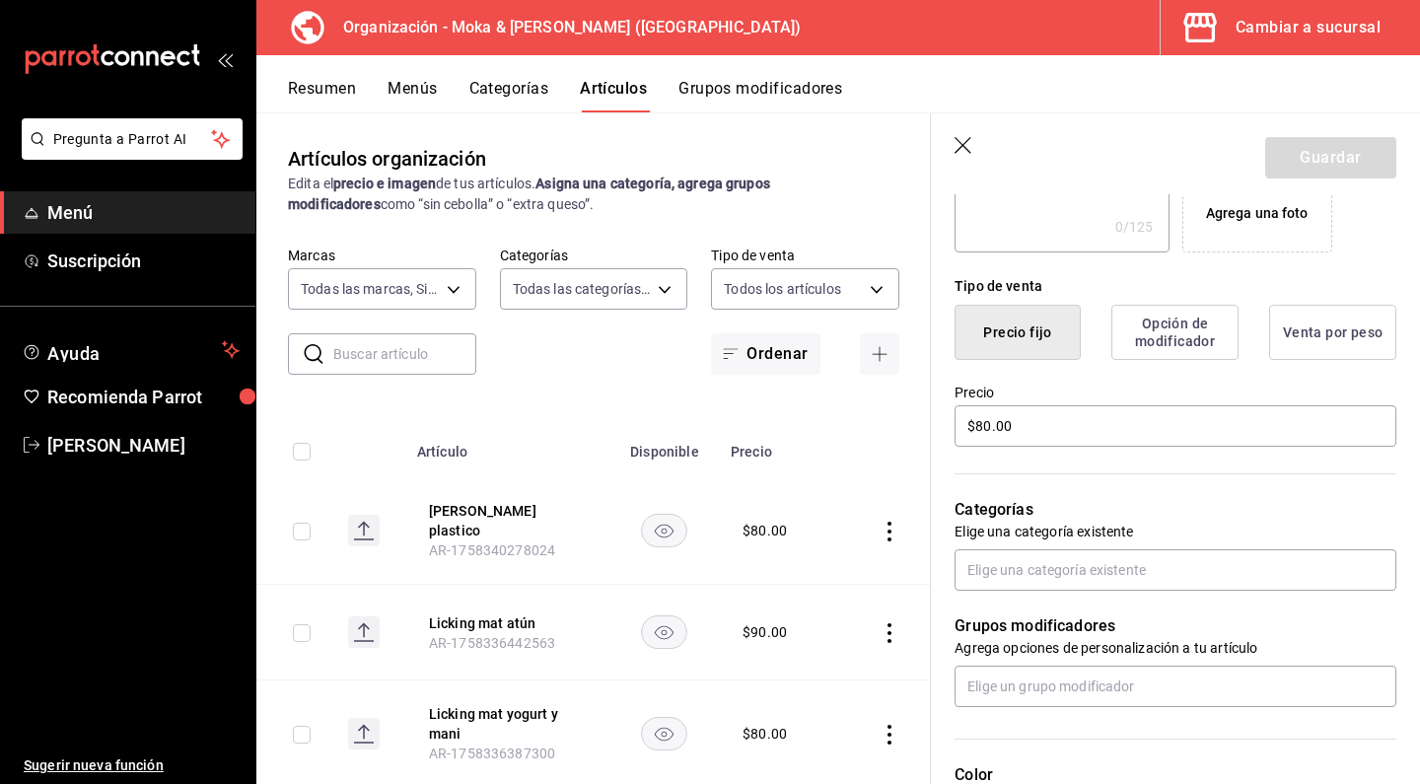
scroll to position [424, 0]
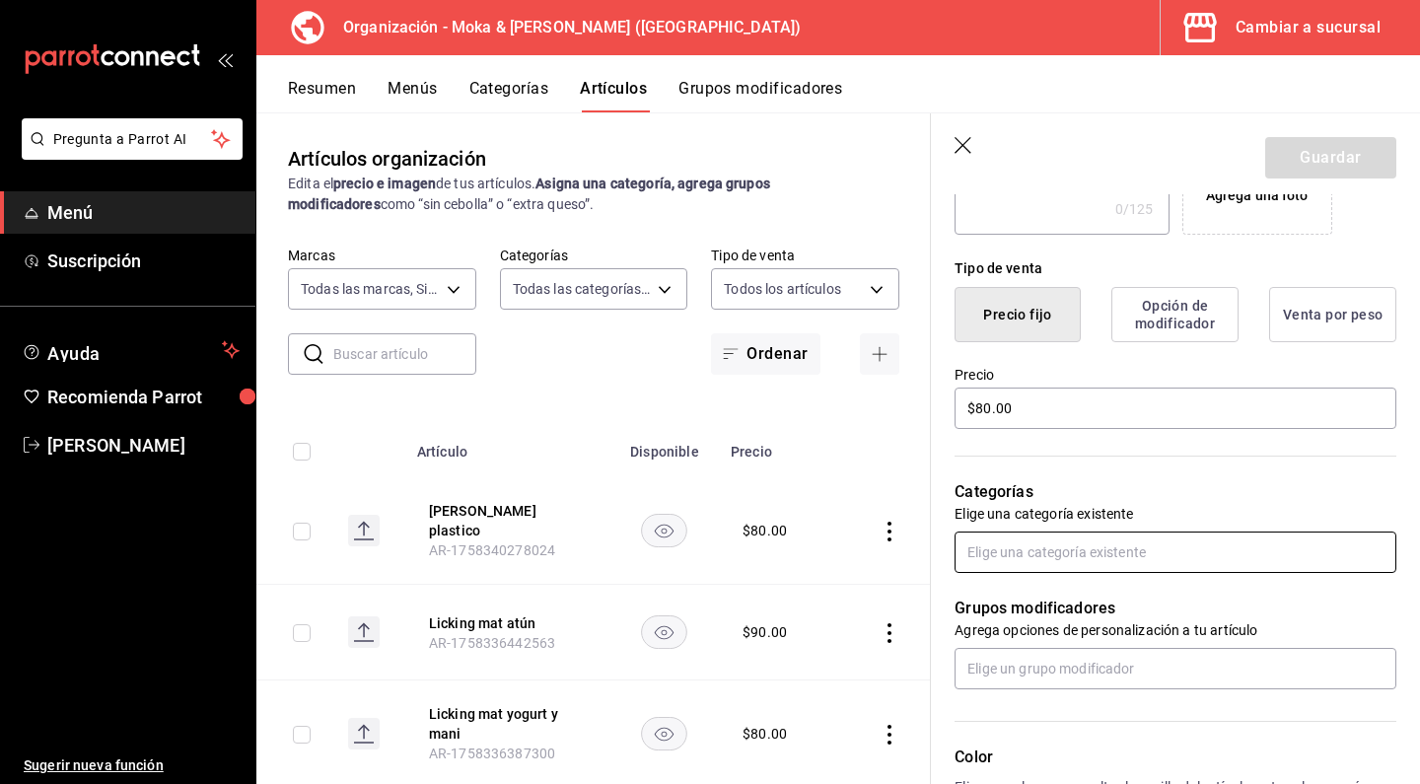
click at [1040, 558] on input "text" at bounding box center [1176, 552] width 442 height 41
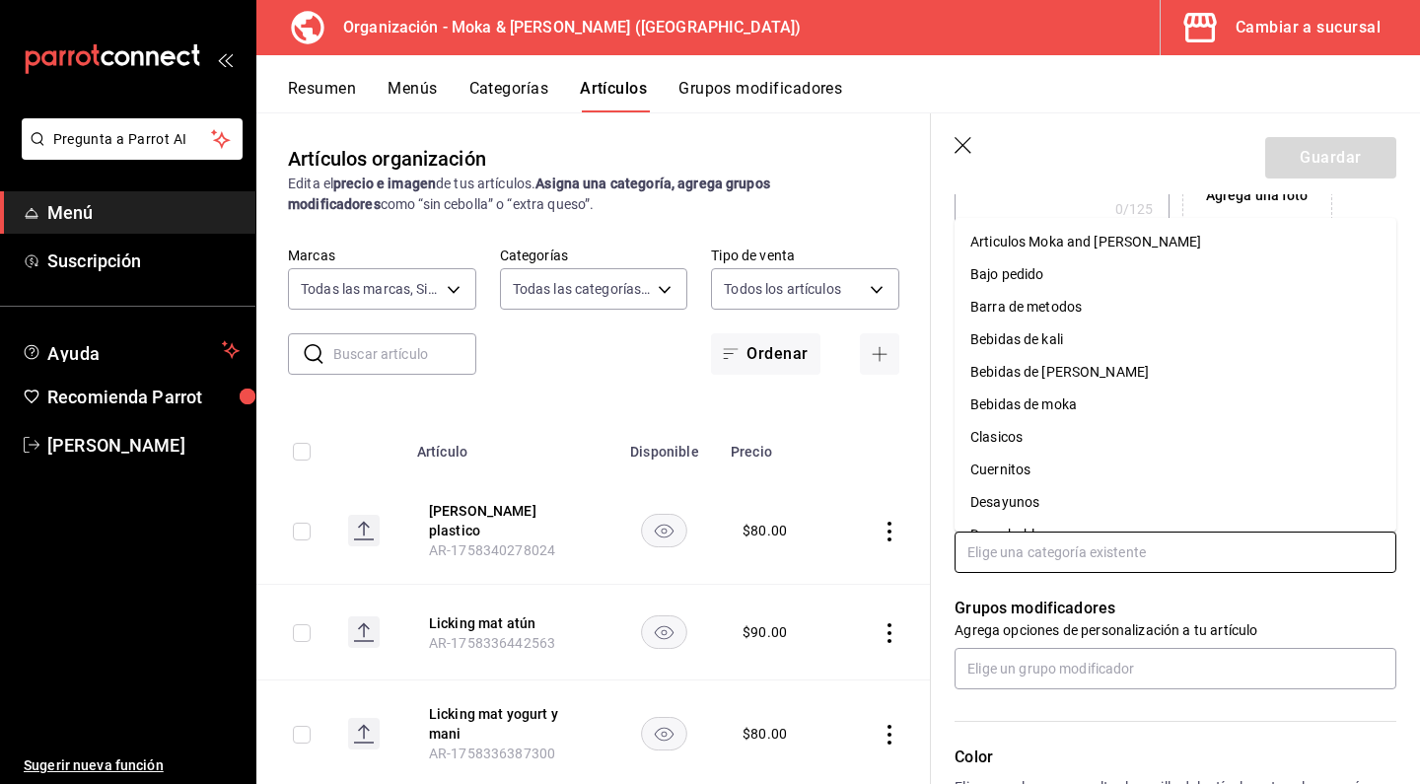
click at [1041, 247] on li "Articulos Moka and [PERSON_NAME]" at bounding box center [1176, 242] width 442 height 33
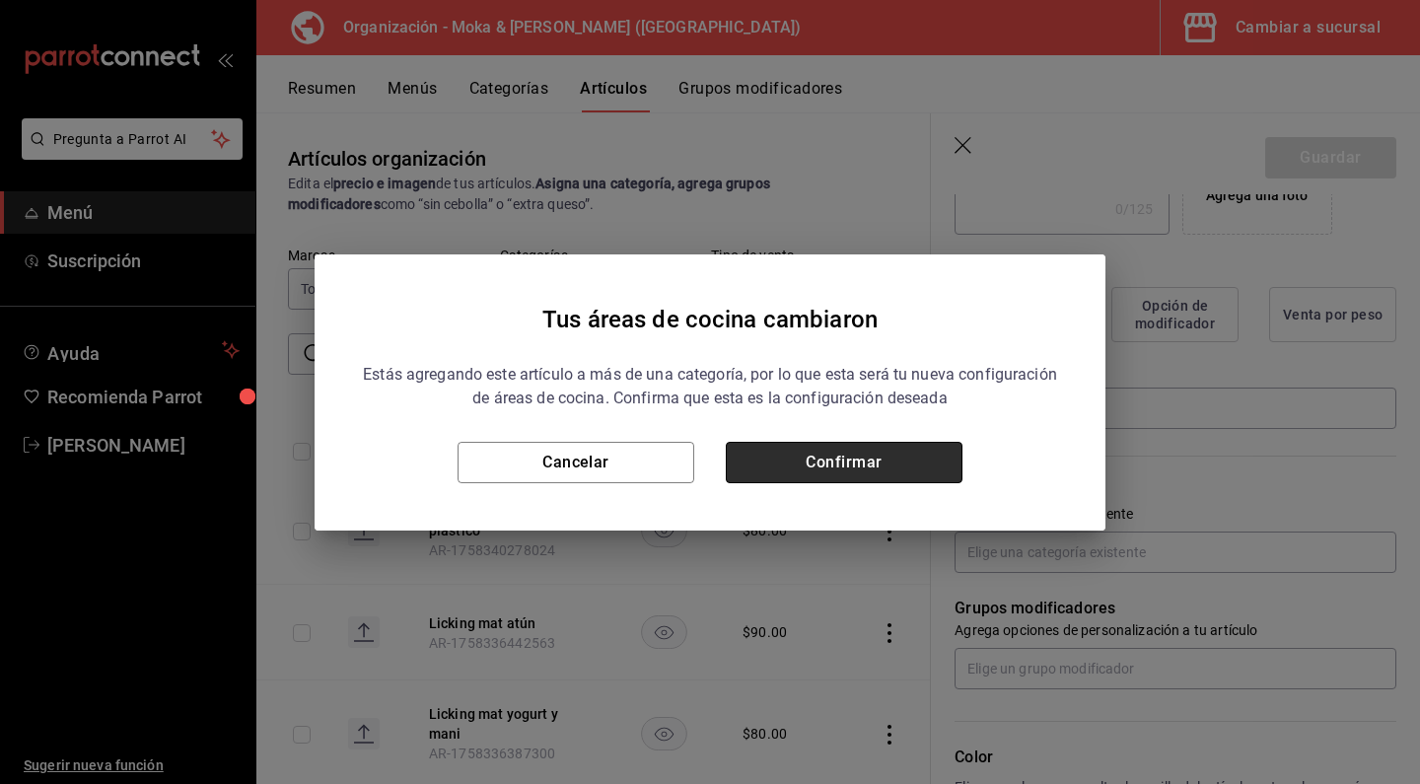
click at [883, 455] on button "Confirmar" at bounding box center [844, 462] width 237 height 41
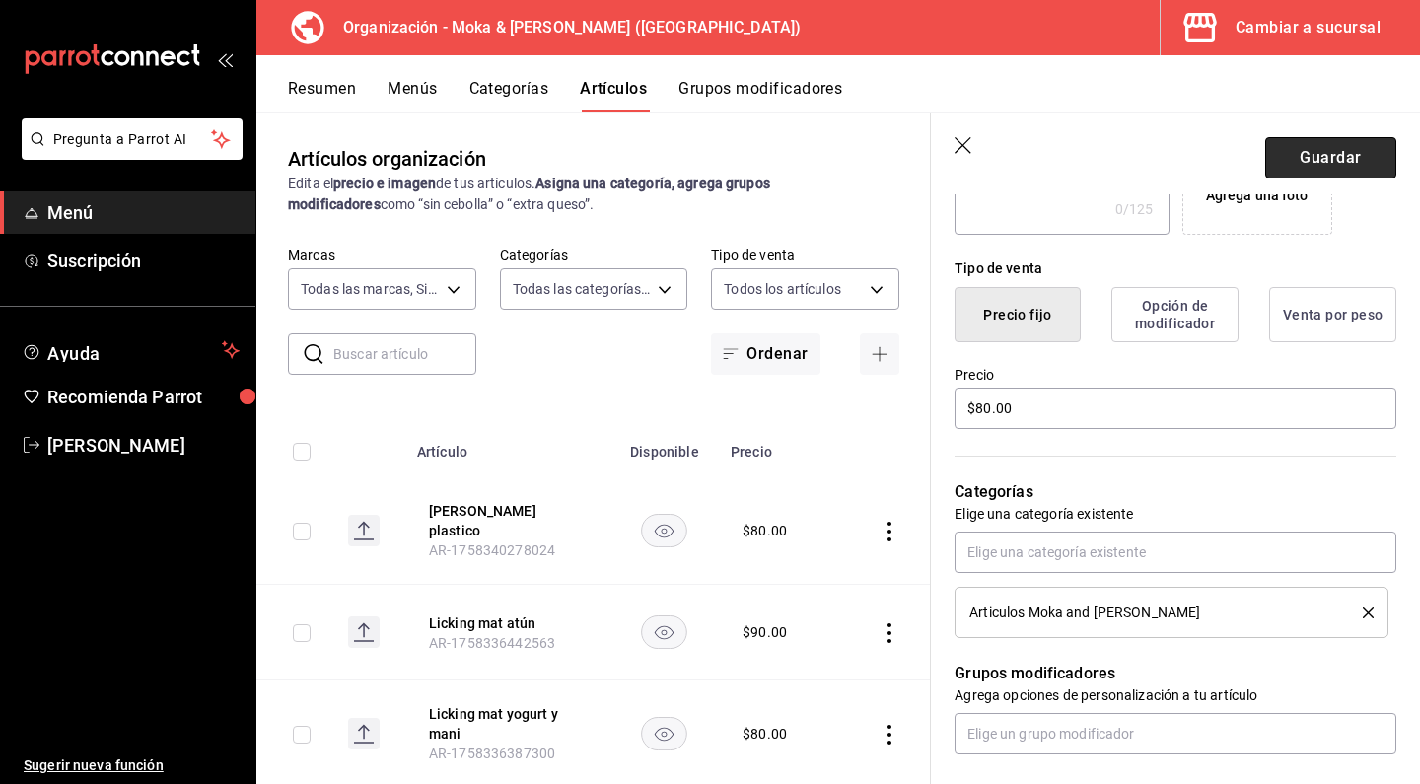
click at [1325, 168] on button "Guardar" at bounding box center [1330, 157] width 131 height 41
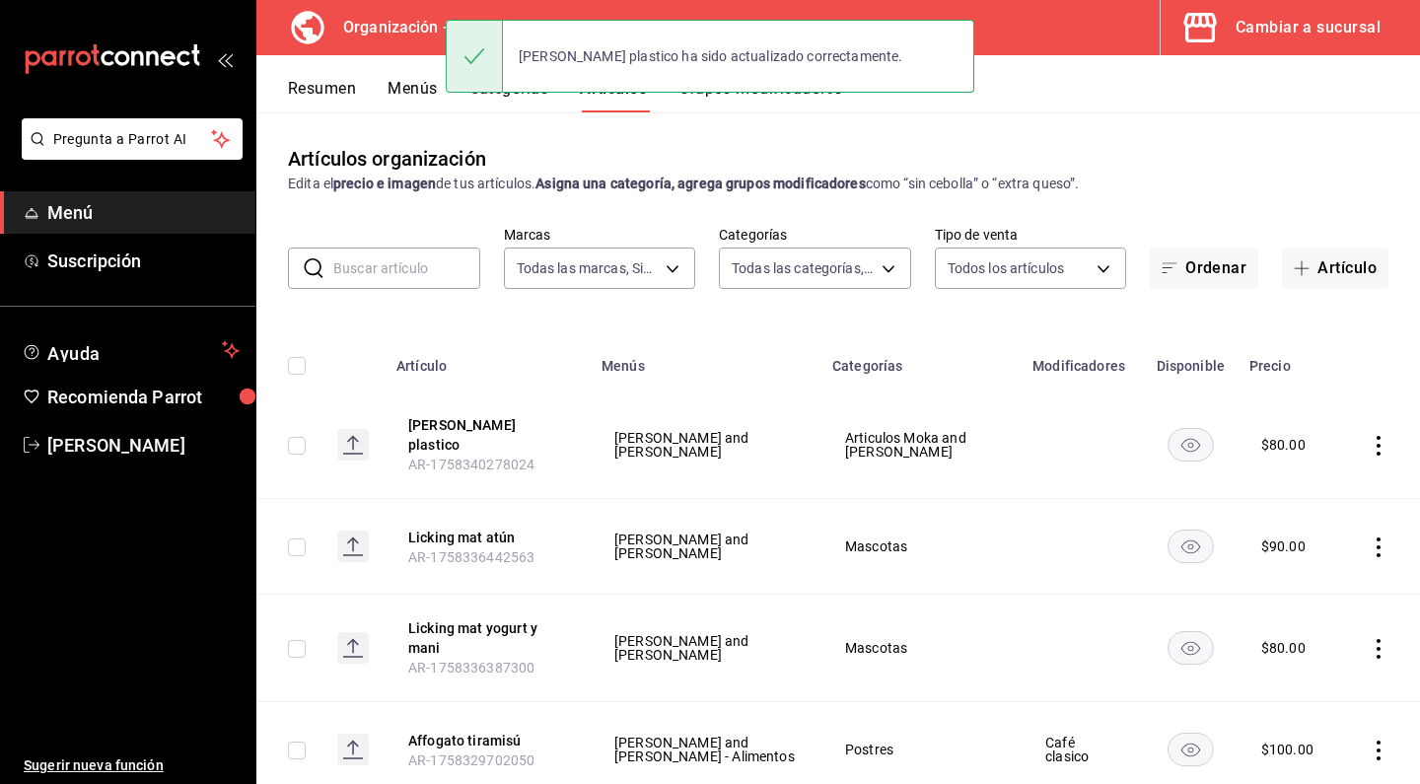
click at [416, 94] on button "Menús" at bounding box center [412, 96] width 49 height 34
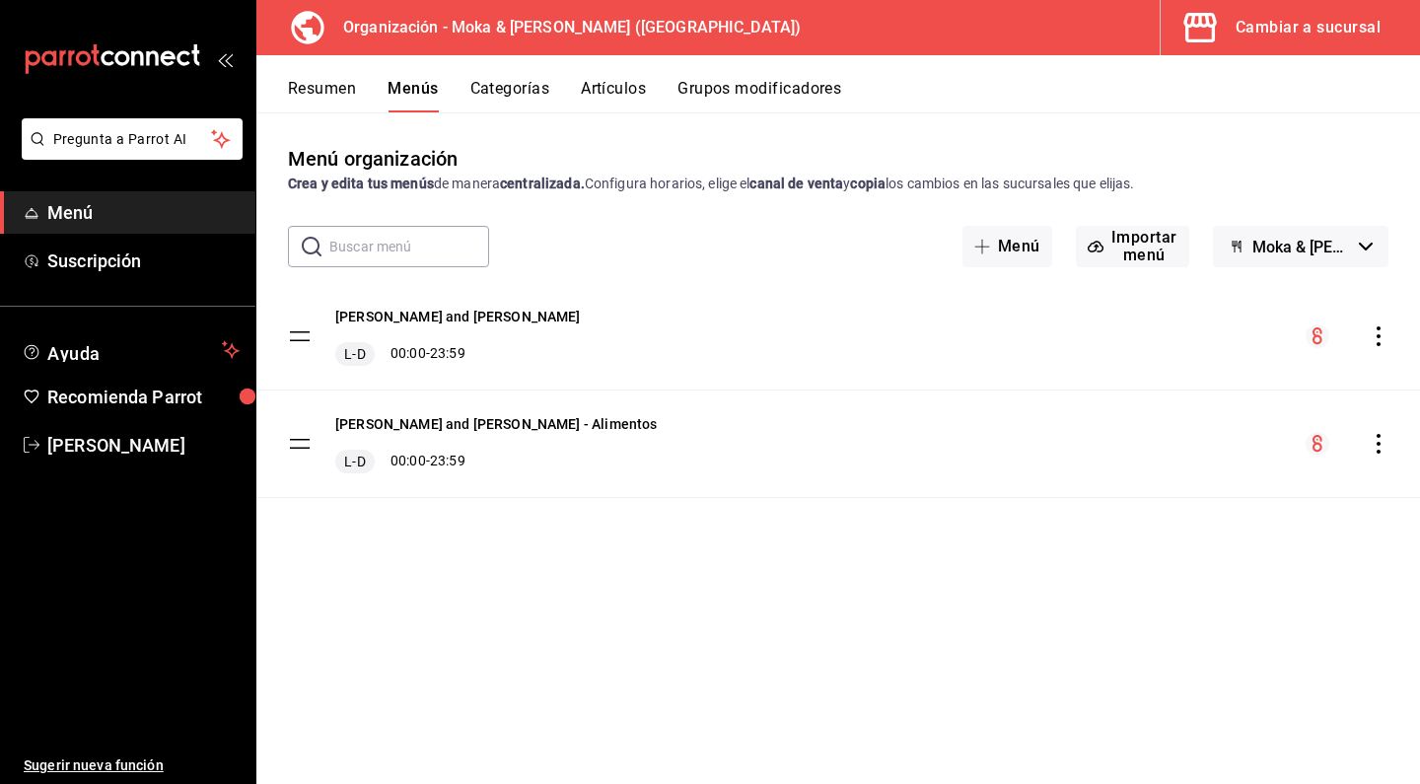
click at [1380, 341] on icon "actions" at bounding box center [1379, 336] width 20 height 20
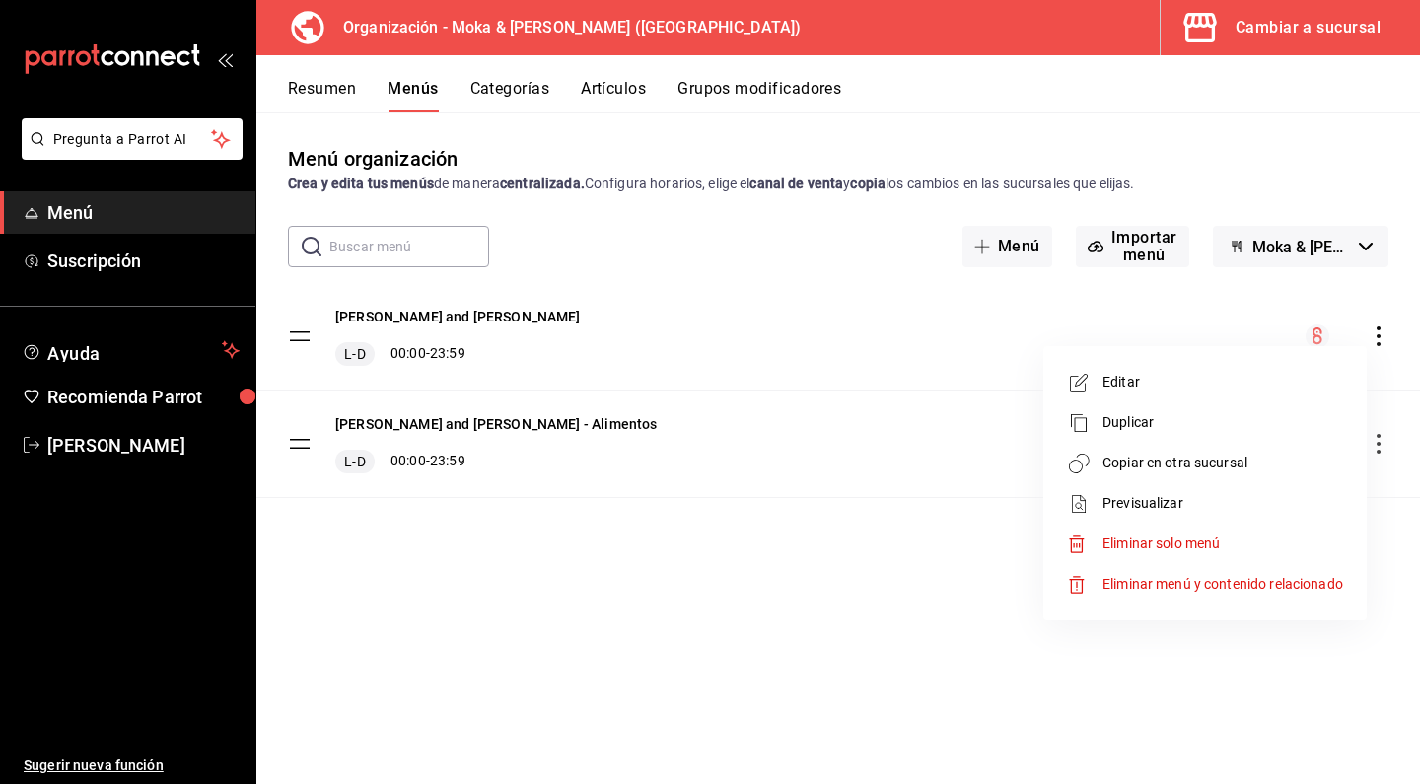
click at [1200, 458] on span "Copiar en otra sucursal" at bounding box center [1223, 463] width 241 height 21
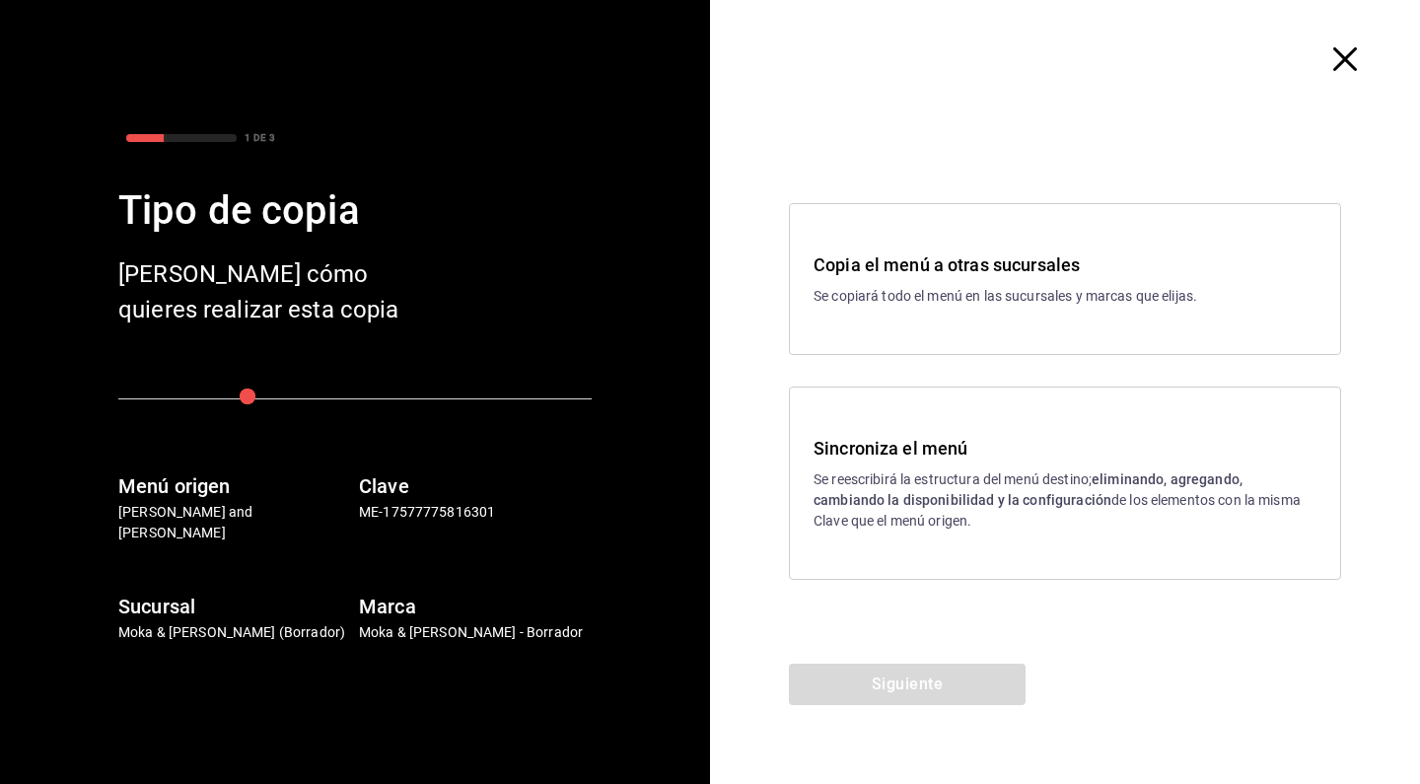
click at [971, 539] on div "Sincroniza el menú Se reescribirá la estructura del menú destino; eliminando, a…" at bounding box center [1065, 483] width 552 height 193
click at [897, 677] on button "Siguiente" at bounding box center [907, 684] width 237 height 41
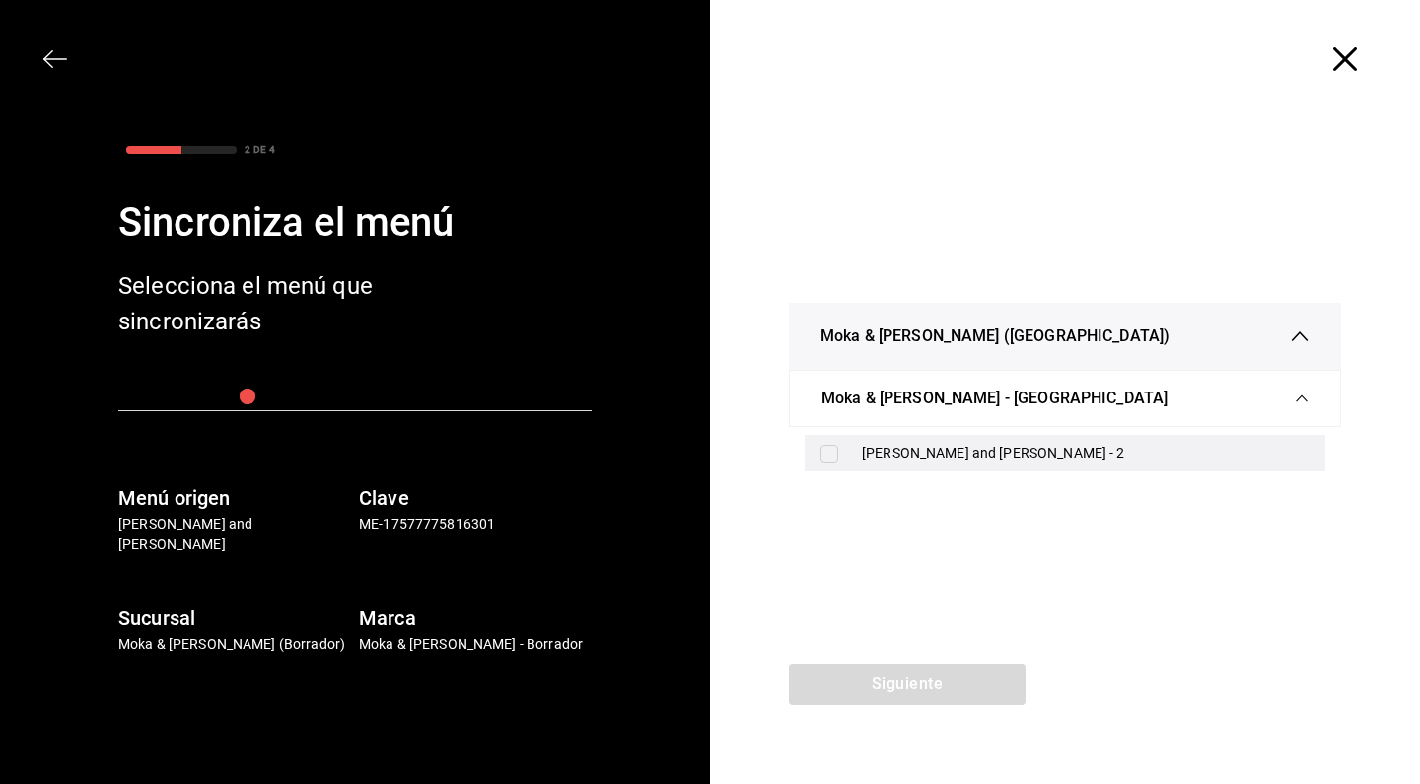
click at [837, 470] on div "[PERSON_NAME] and [PERSON_NAME] - 2" at bounding box center [1065, 453] width 521 height 36
checkbox input "true"
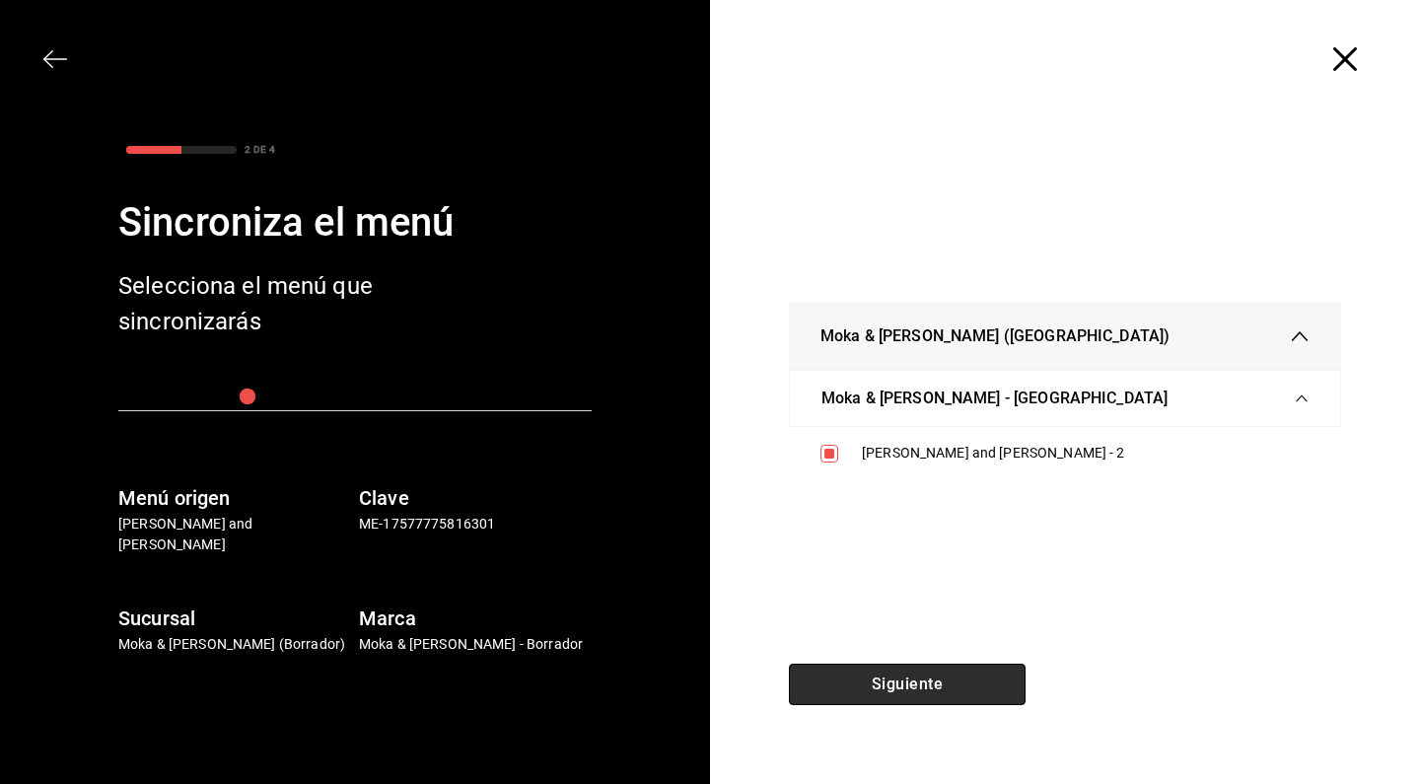
click at [884, 682] on button "Siguiente" at bounding box center [907, 684] width 237 height 41
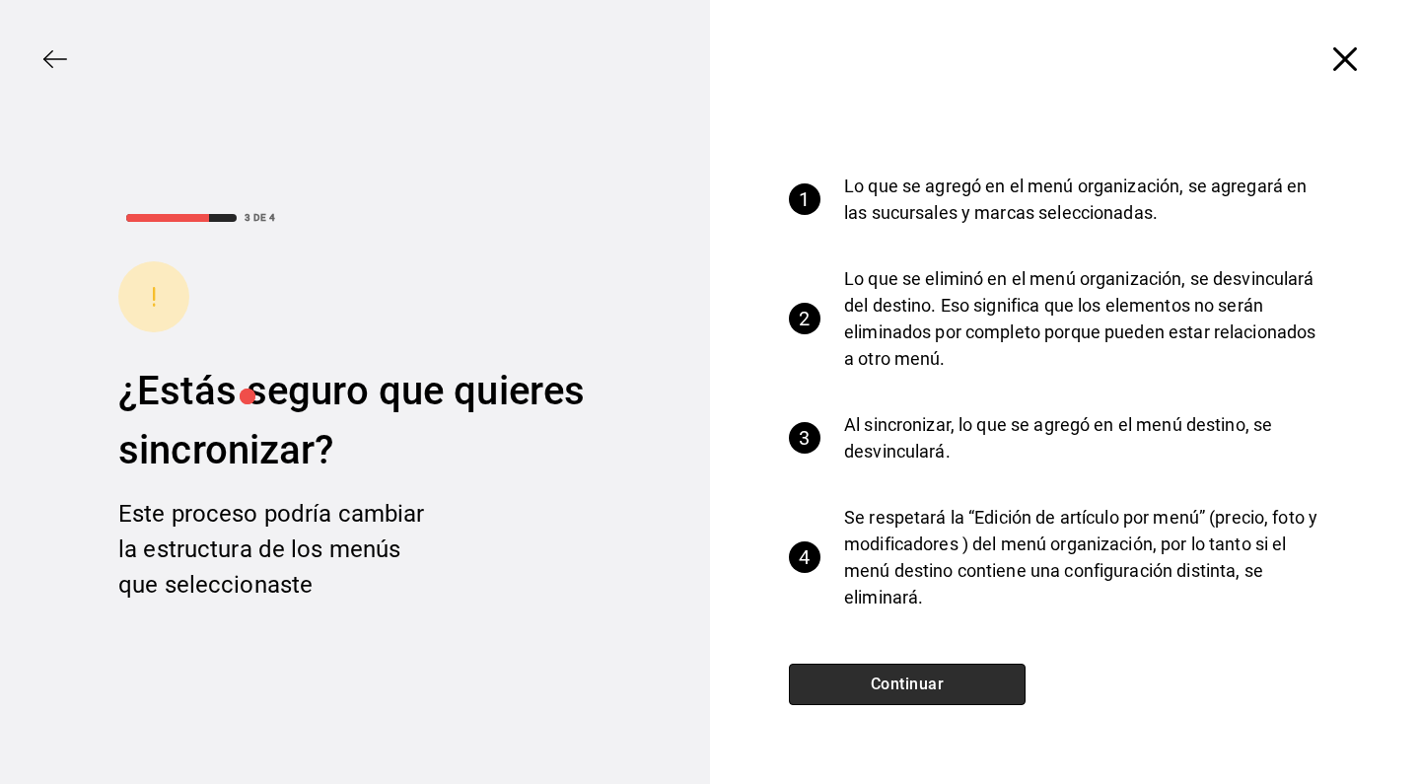
click at [895, 681] on button "Continuar" at bounding box center [907, 684] width 237 height 41
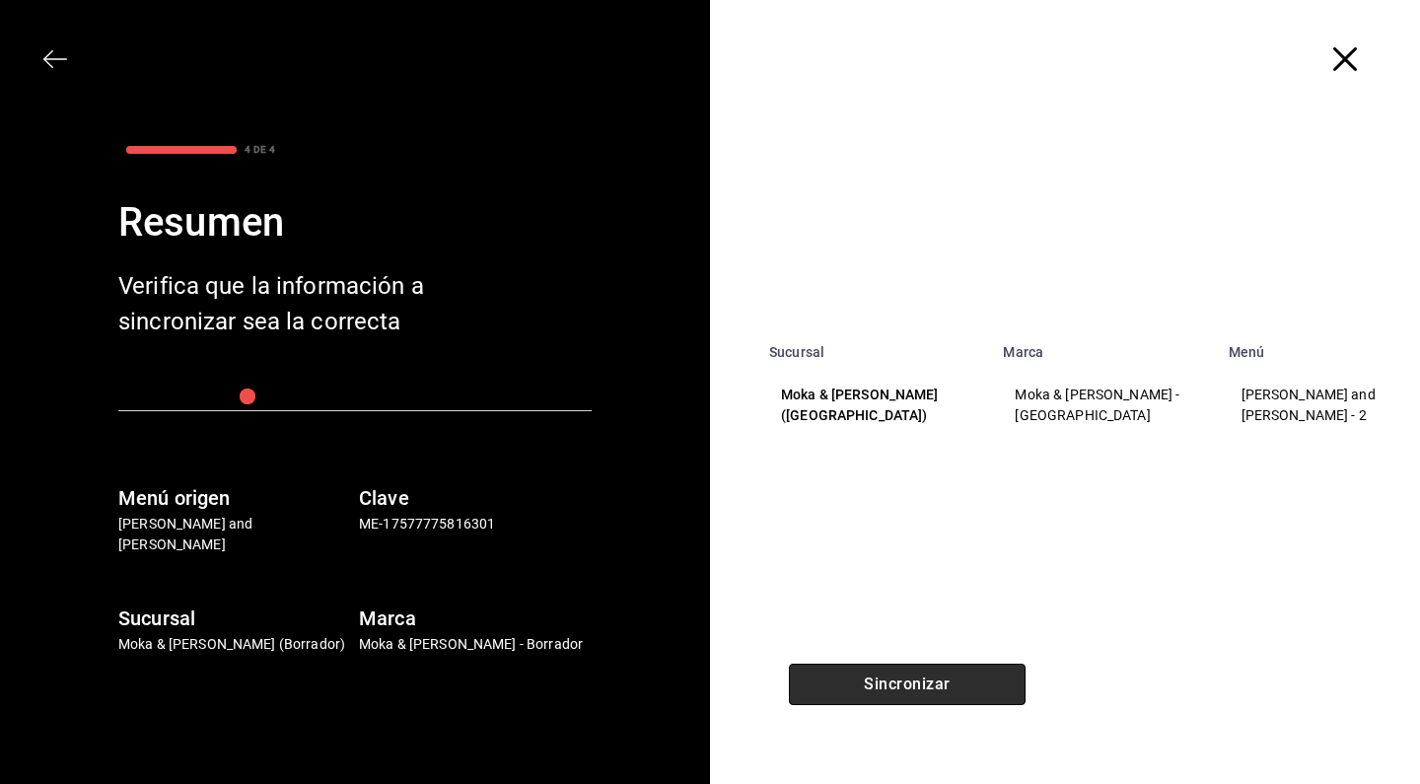
click at [895, 681] on button "Sincronizar" at bounding box center [907, 684] width 237 height 41
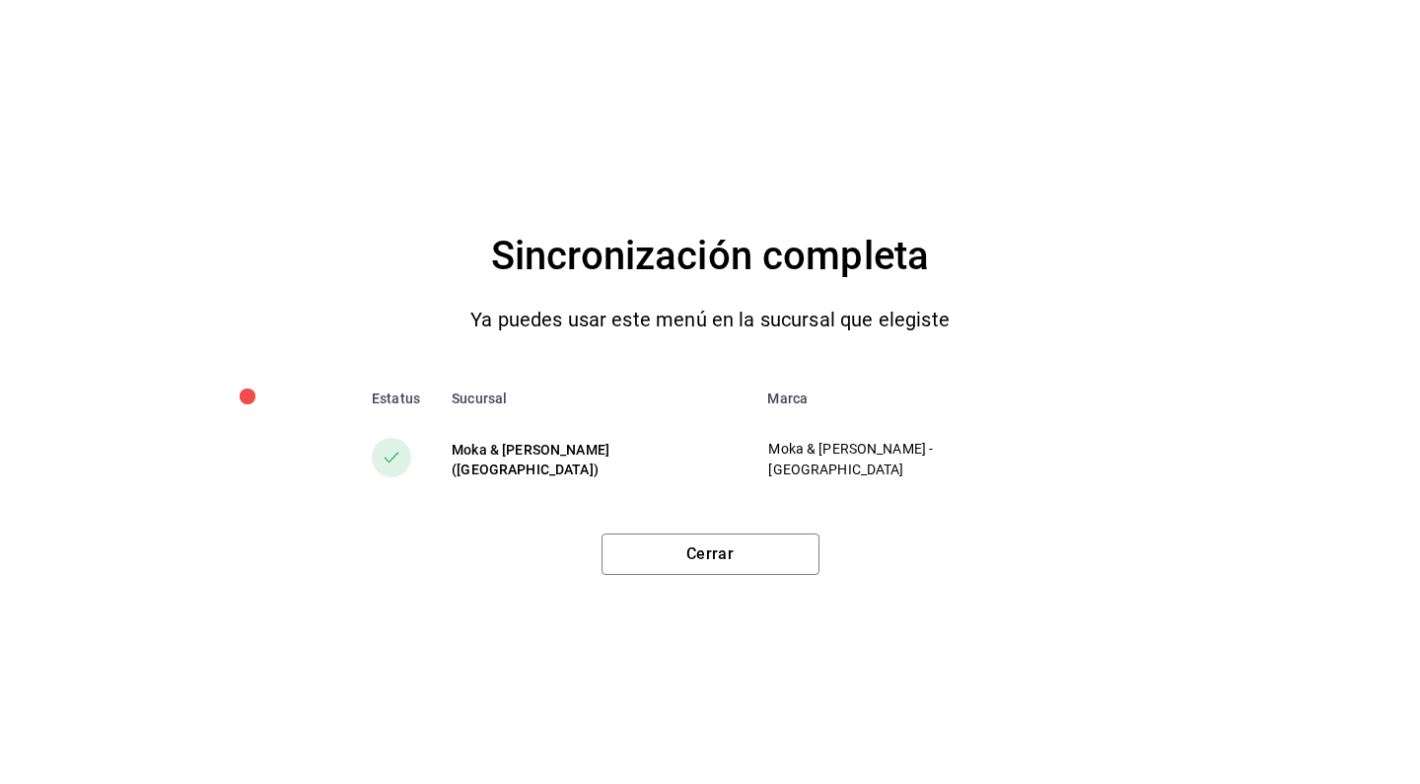
click at [895, 681] on div "Sincronización completa Ya puedes usar este menú en la sucursal que elegiste Es…" at bounding box center [710, 392] width 1420 height 784
click at [665, 542] on button "Cerrar" at bounding box center [711, 554] width 218 height 41
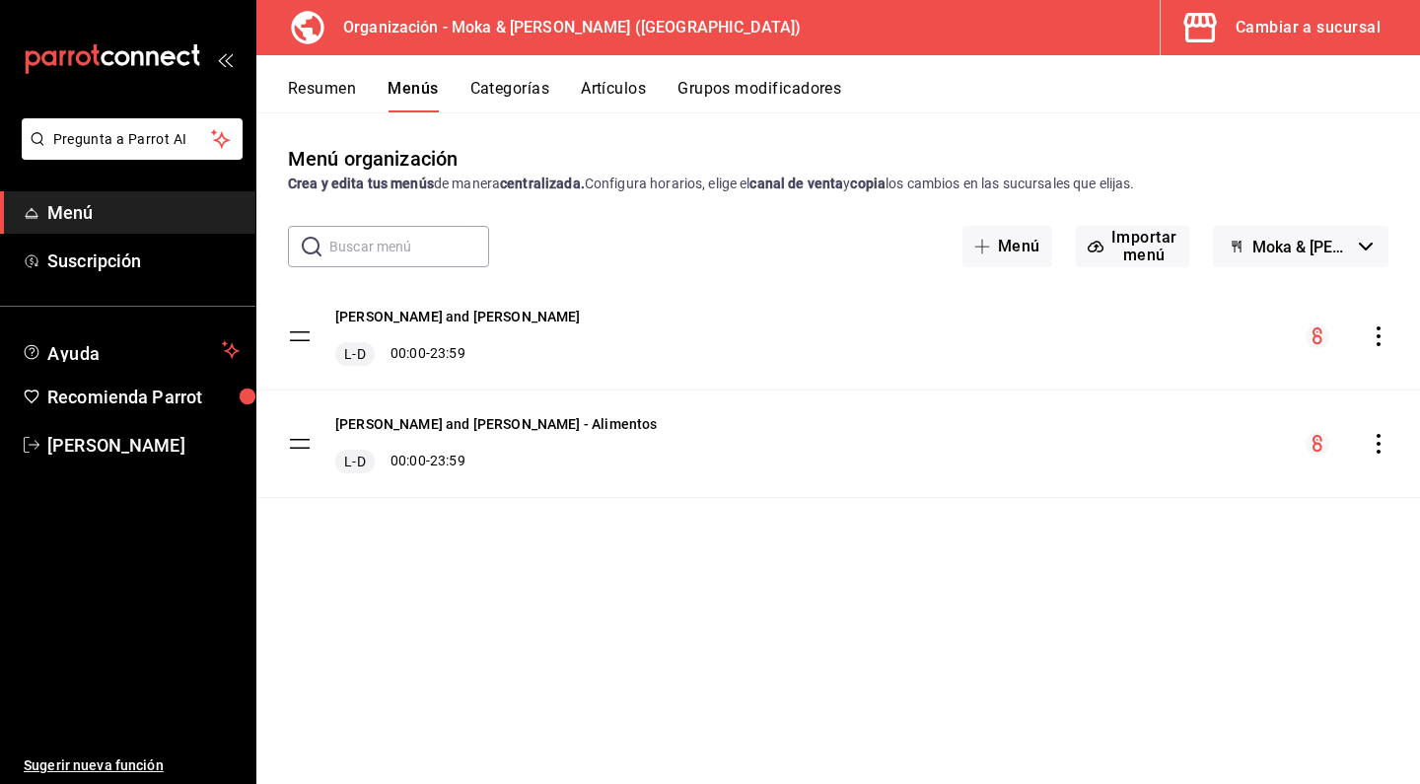
click at [1286, 50] on button "Cambiar a sucursal" at bounding box center [1283, 27] width 244 height 55
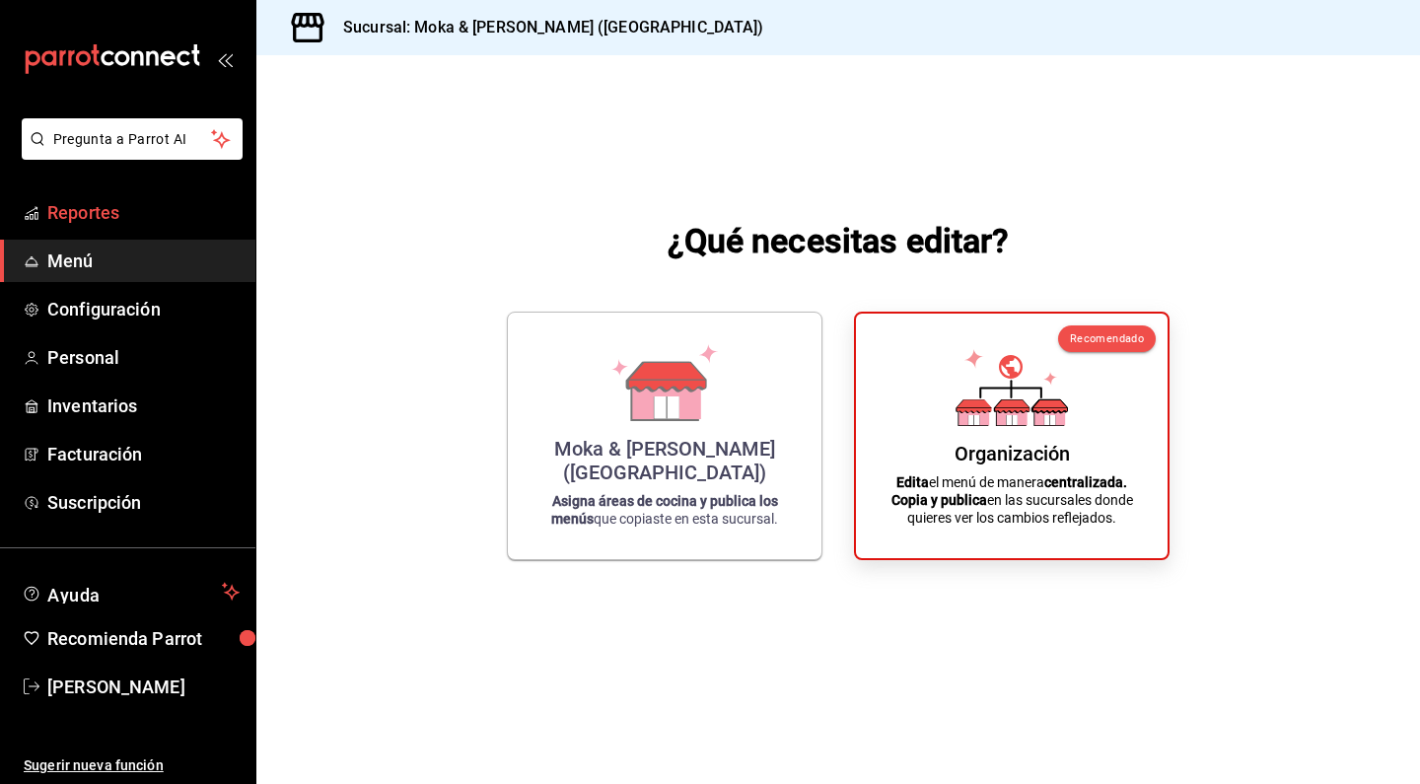
click at [116, 219] on span "Reportes" at bounding box center [143, 212] width 192 height 27
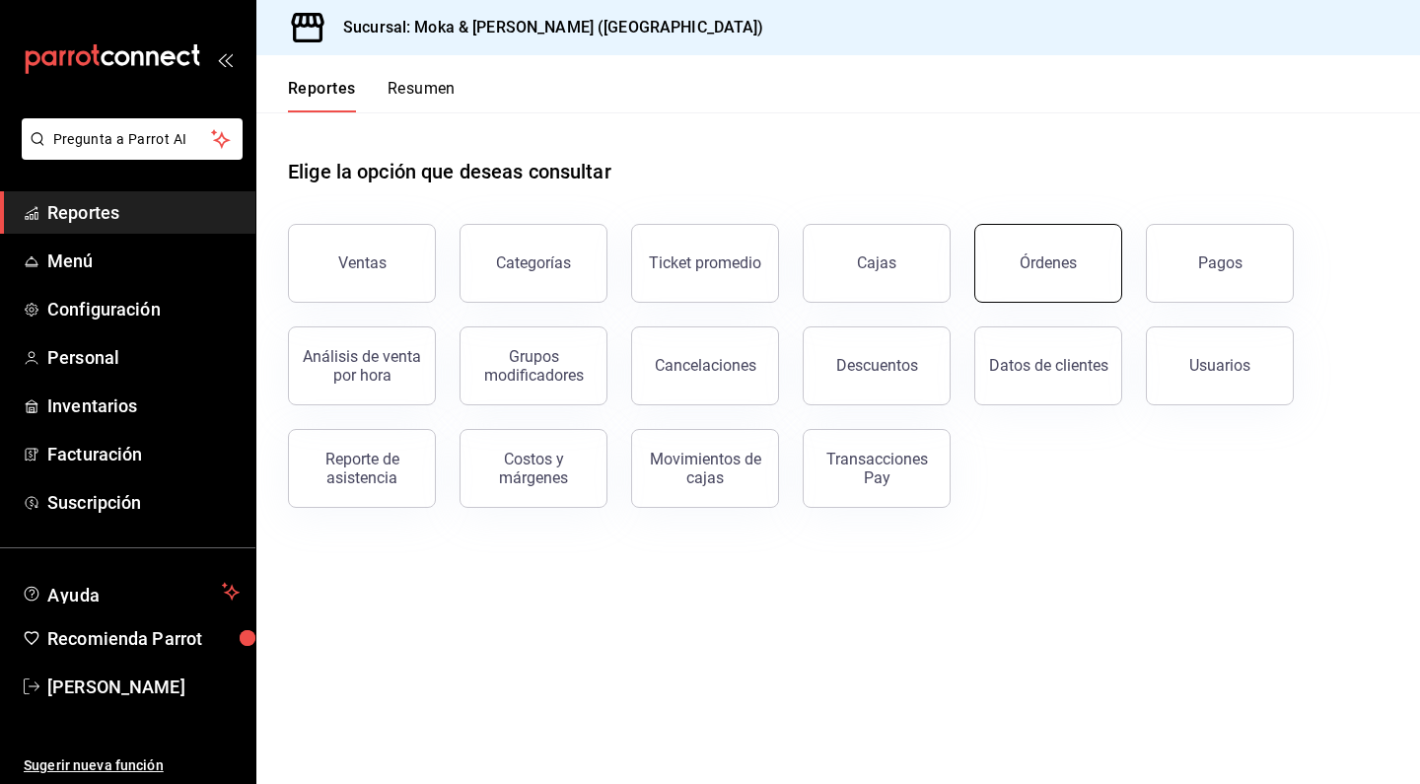
click at [1022, 258] on div "Órdenes" at bounding box center [1048, 262] width 57 height 19
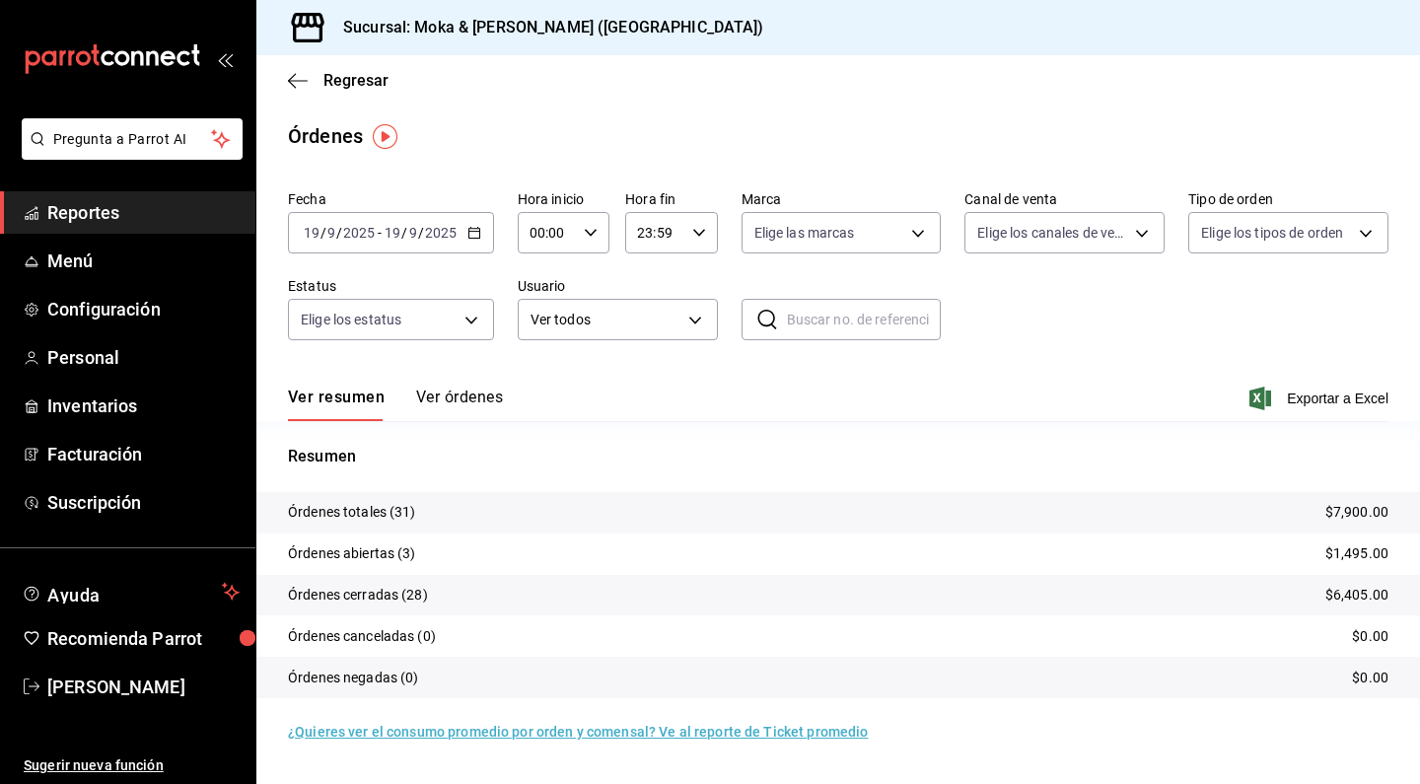
click at [468, 401] on button "Ver órdenes" at bounding box center [459, 405] width 87 height 34
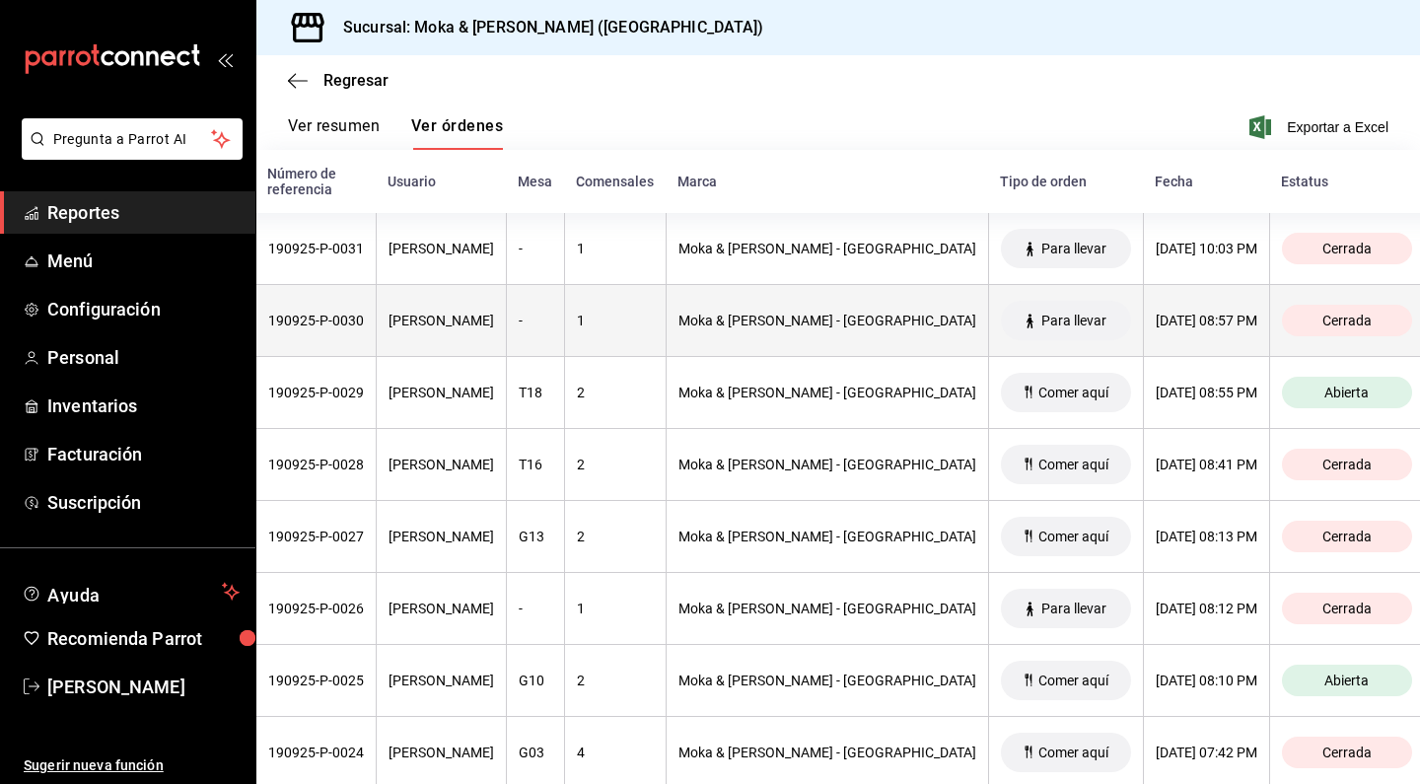
scroll to position [297, 0]
